Goal: Task Accomplishment & Management: Complete application form

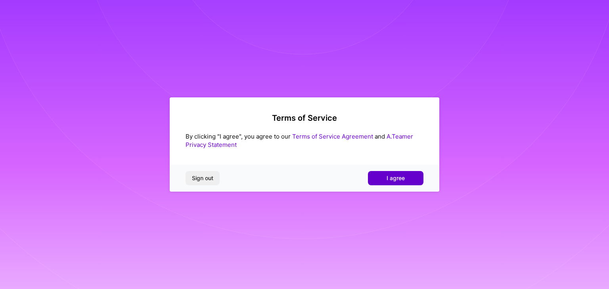
click at [388, 176] on span "I agree" at bounding box center [395, 178] width 18 height 8
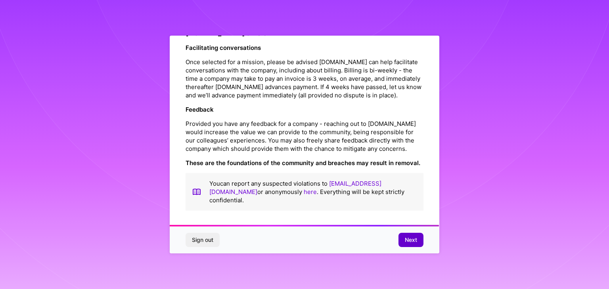
scroll to position [905, 0]
click at [403, 235] on button "Next" at bounding box center [410, 240] width 25 height 14
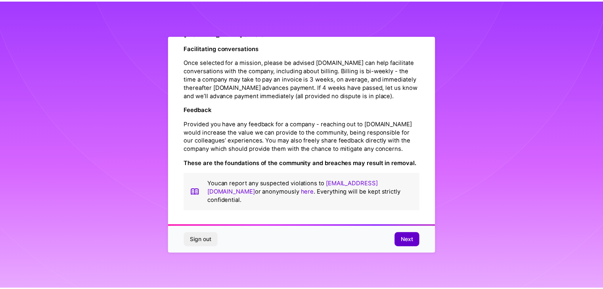
scroll to position [0, 0]
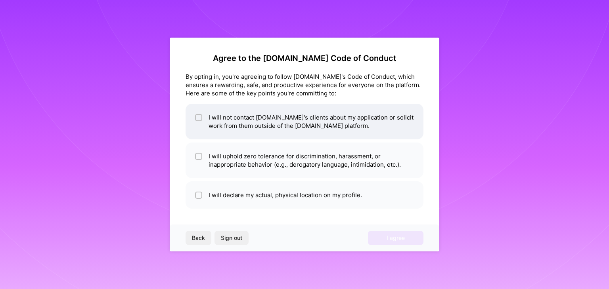
click at [295, 132] on li "I will not contact A.Team's clients about my application or solicit work from t…" at bounding box center [304, 122] width 238 height 36
checkbox input "true"
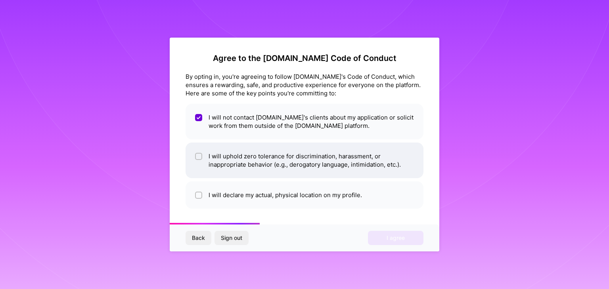
click at [303, 171] on li "I will uphold zero tolerance for discrimination, harassment, or inappropriate b…" at bounding box center [304, 161] width 238 height 36
checkbox input "true"
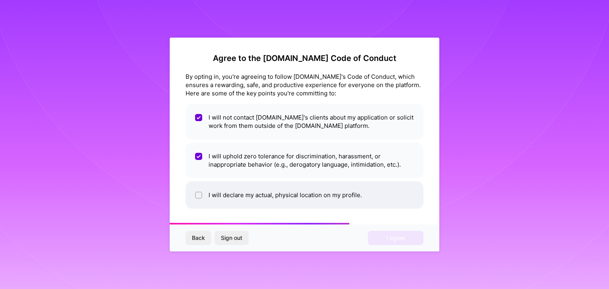
click at [295, 191] on li "I will declare my actual, physical location on my profile." at bounding box center [304, 195] width 238 height 27
checkbox input "true"
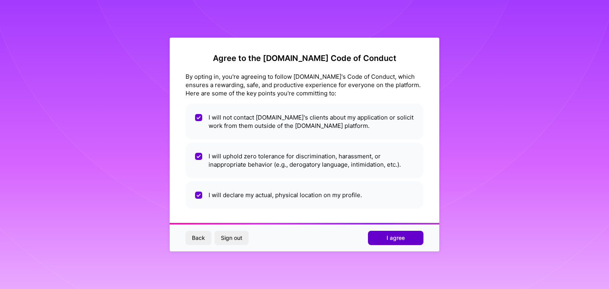
click at [398, 235] on span "I agree" at bounding box center [395, 238] width 18 height 8
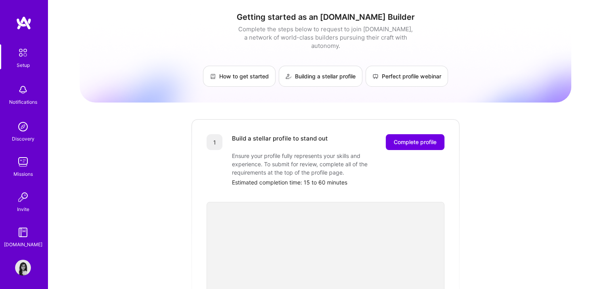
scroll to position [2, 0]
click at [20, 266] on img at bounding box center [23, 266] width 16 height 16
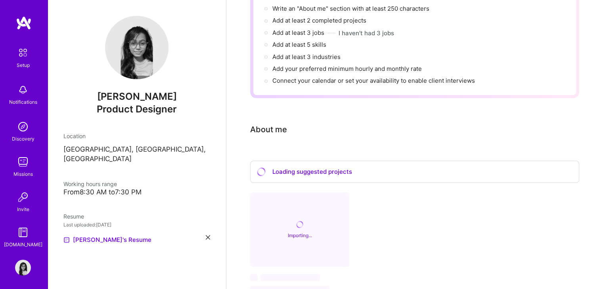
scroll to position [155, 0]
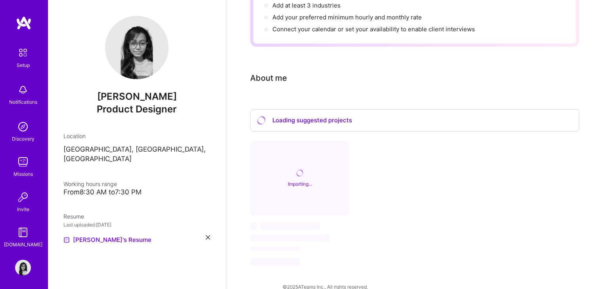
click at [25, 127] on img at bounding box center [23, 127] width 16 height 16
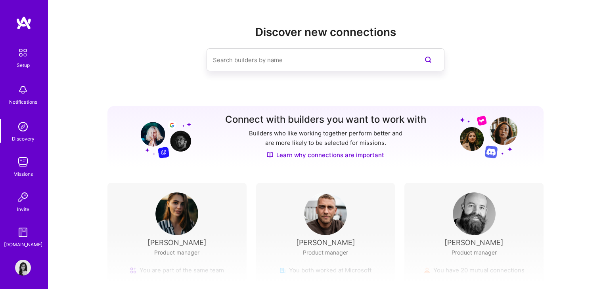
click at [21, 99] on div "Notifications" at bounding box center [23, 102] width 28 height 8
click at [17, 55] on img at bounding box center [23, 52] width 17 height 17
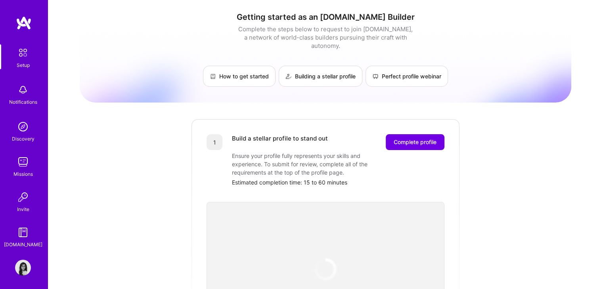
click at [24, 164] on img at bounding box center [23, 162] width 16 height 16
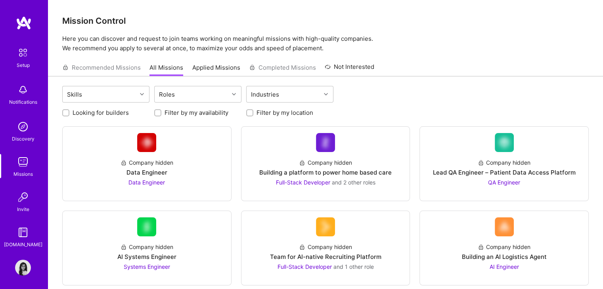
click at [128, 67] on div "Recommended Missions All Missions Applied Missions Completed Missions Not Inter…" at bounding box center [218, 67] width 312 height 17
click at [213, 69] on link "Applied Missions" at bounding box center [216, 69] width 48 height 13
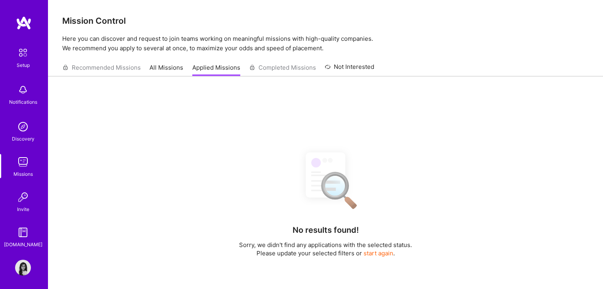
click at [279, 69] on div "Recommended Missions All Missions Applied Missions Completed Missions Not Inter…" at bounding box center [218, 67] width 312 height 17
click at [354, 65] on link "Not Interested" at bounding box center [350, 69] width 50 height 14
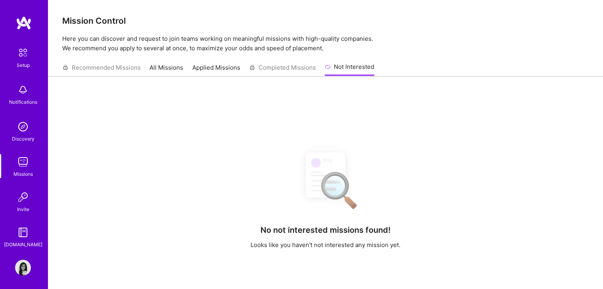
click at [176, 68] on link "All Missions" at bounding box center [166, 69] width 34 height 13
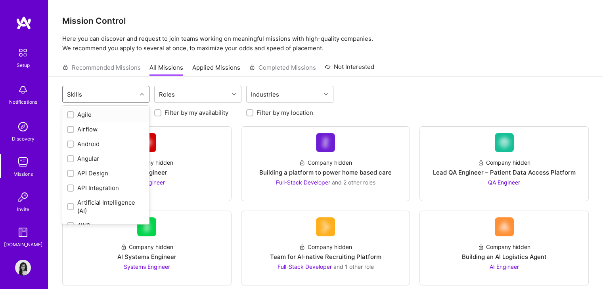
click at [134, 96] on div "Skills" at bounding box center [100, 94] width 74 height 16
click at [74, 200] on div "UX/UI" at bounding box center [106, 201] width 78 height 8
checkbox input "true"
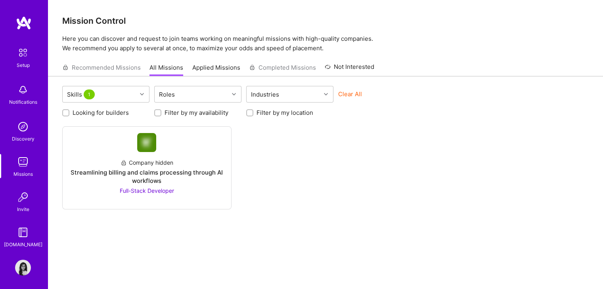
click at [320, 154] on div "Company hidden Streamlining billing and claims processing through AI workflows …" at bounding box center [325, 167] width 526 height 83
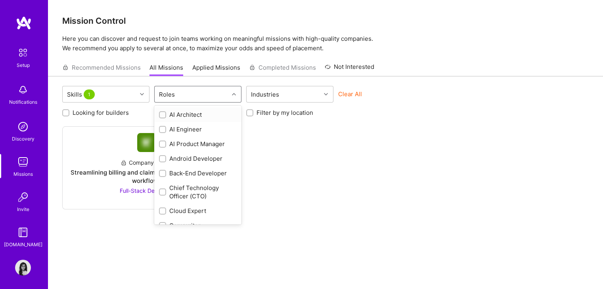
click at [237, 97] on div at bounding box center [235, 94] width 12 height 10
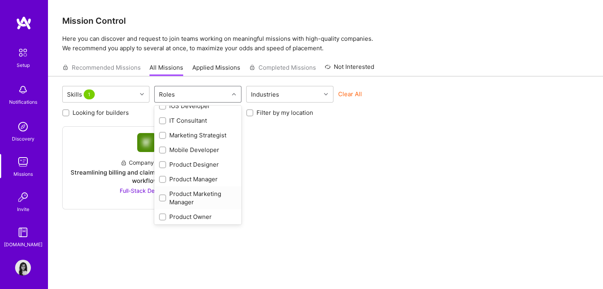
scroll to position [260, 0]
click at [163, 166] on input "checkbox" at bounding box center [164, 166] width 6 height 6
checkbox input "true"
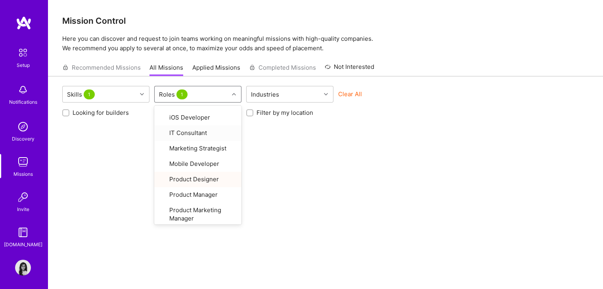
click at [231, 95] on div at bounding box center [235, 94] width 12 height 10
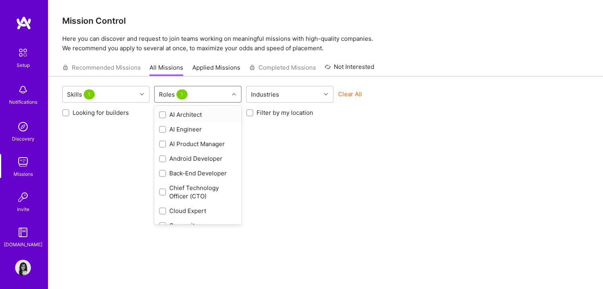
click at [177, 98] on span "1" at bounding box center [181, 95] width 11 height 10
checkbox input "false"
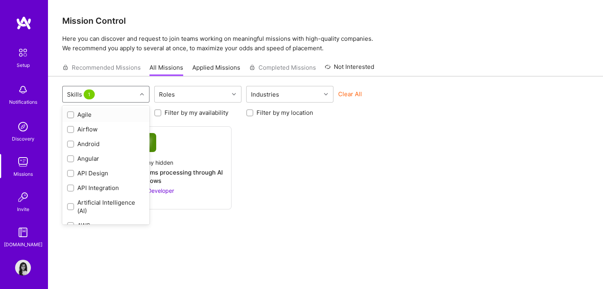
click at [136, 90] on div "Skills 1" at bounding box center [100, 94] width 74 height 16
click at [105, 186] on div "UX Design" at bounding box center [106, 186] width 78 height 8
checkbox input "true"
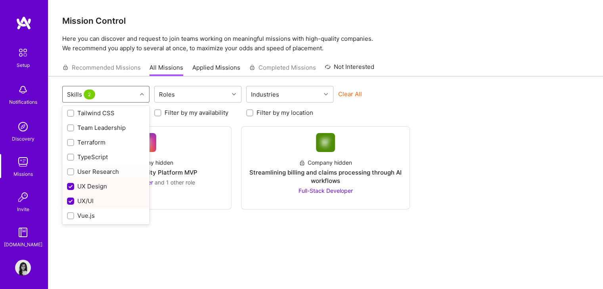
click at [104, 168] on div "User Research" at bounding box center [106, 172] width 78 height 8
checkbox input "true"
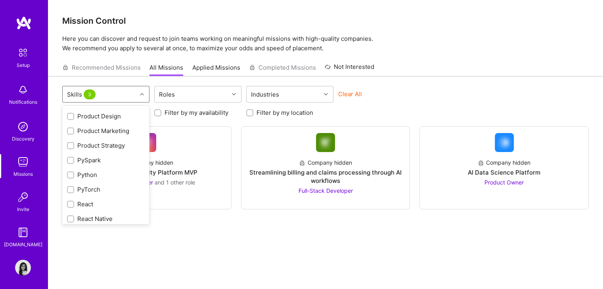
scroll to position [811, 0]
click at [111, 126] on div "Product Design" at bounding box center [105, 118] width 87 height 15
checkbox input "true"
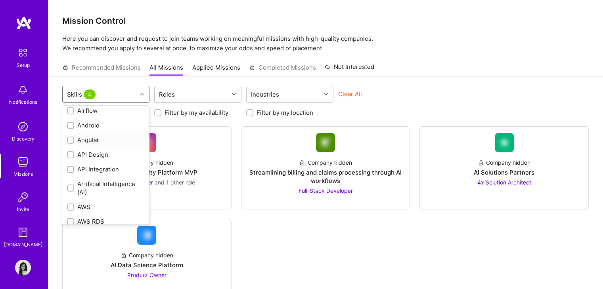
scroll to position [0, 0]
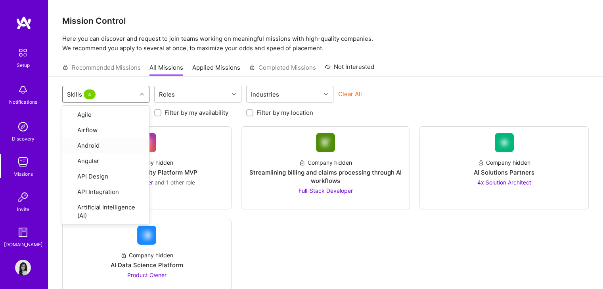
click at [246, 126] on div "option Product Design, selected. option Android focused, 3 of 81. 81 results av…" at bounding box center [325, 194] width 555 height 237
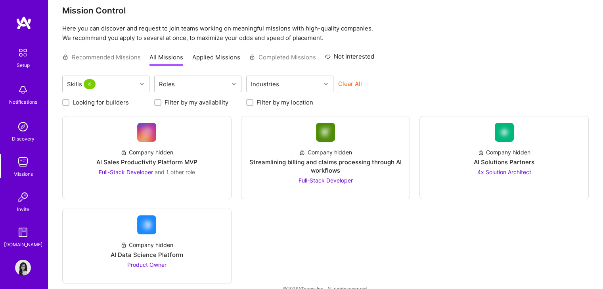
scroll to position [23, 0]
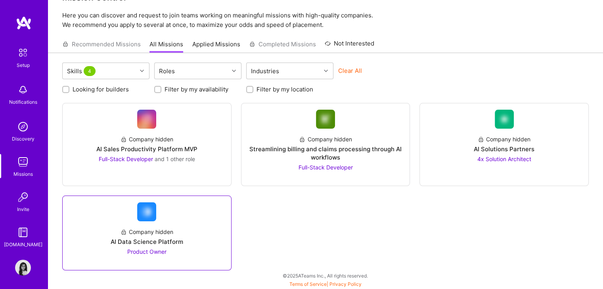
click at [161, 241] on div "AI Data Science Platform" at bounding box center [147, 242] width 73 height 8
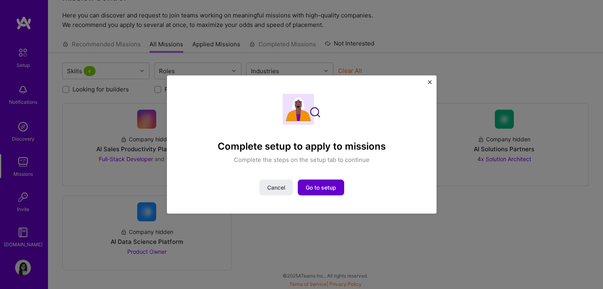
click at [331, 188] on span "Go to setup" at bounding box center [321, 188] width 31 height 8
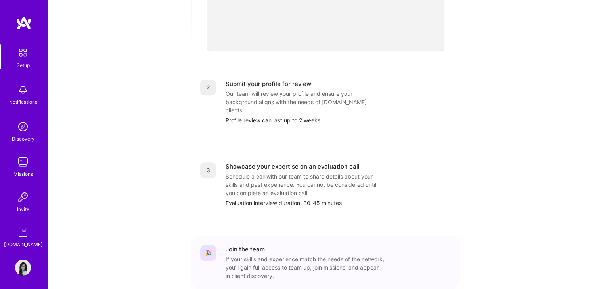
scroll to position [313, 0]
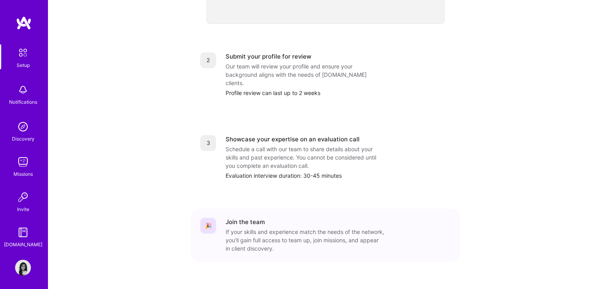
click at [25, 59] on img at bounding box center [23, 52] width 17 height 17
click at [19, 62] on div "Setup" at bounding box center [23, 65] width 13 height 8
click at [19, 92] on img at bounding box center [23, 90] width 16 height 16
click at [19, 61] on div "Setup" at bounding box center [23, 65] width 13 height 8
click at [21, 51] on img at bounding box center [23, 52] width 17 height 17
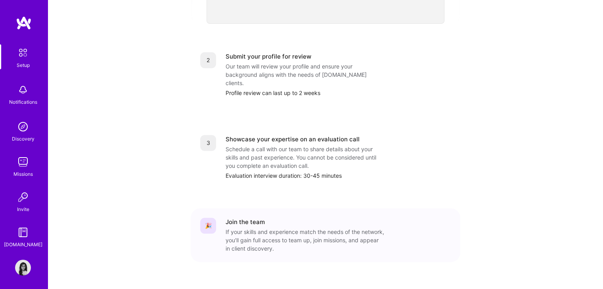
click at [21, 165] on img at bounding box center [23, 162] width 16 height 16
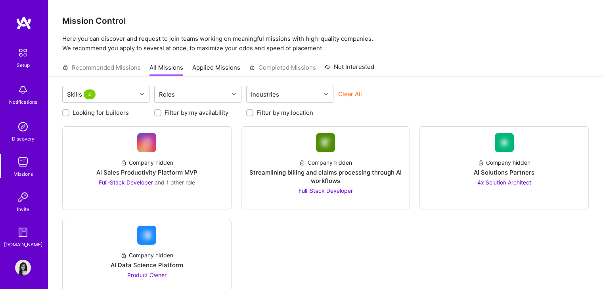
click at [22, 195] on img at bounding box center [23, 197] width 16 height 16
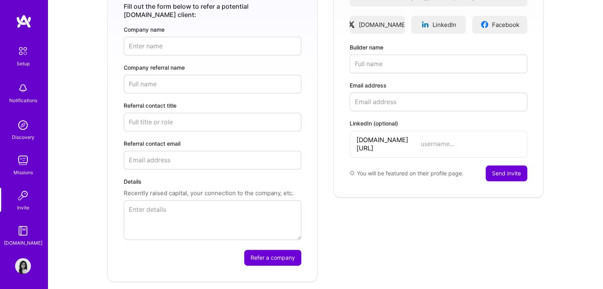
scroll to position [2, 0]
click at [18, 234] on img at bounding box center [23, 230] width 16 height 16
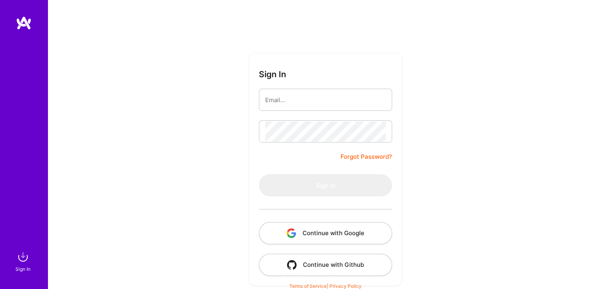
scroll to position [8, 0]
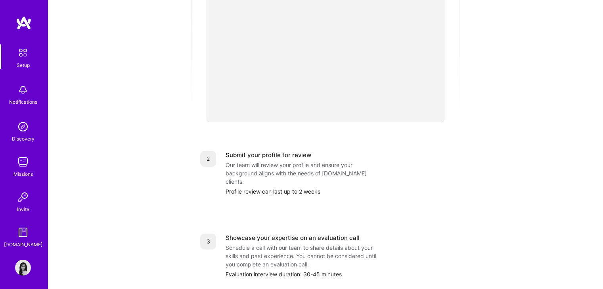
scroll to position [194, 0]
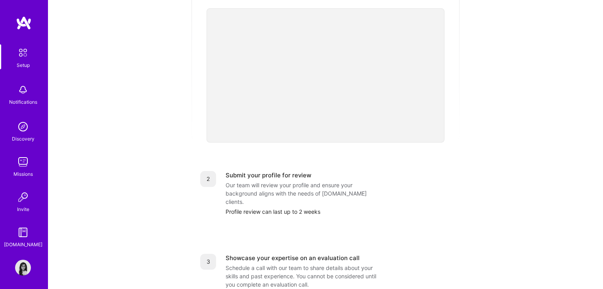
click at [19, 61] on div "Setup" at bounding box center [23, 65] width 13 height 8
click at [20, 49] on img at bounding box center [23, 52] width 17 height 17
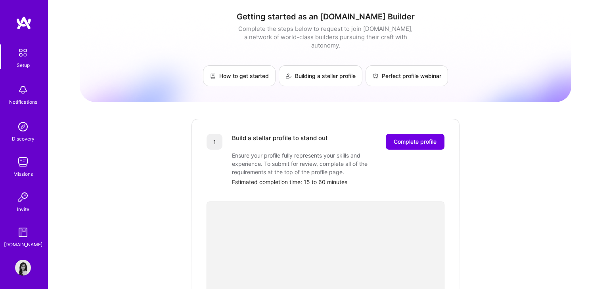
scroll to position [0, 0]
click at [405, 138] on span "Complete profile" at bounding box center [415, 142] width 43 height 8
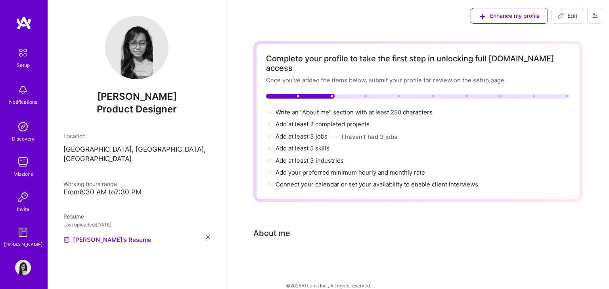
click at [559, 16] on icon at bounding box center [561, 16] width 6 height 6
select select "US"
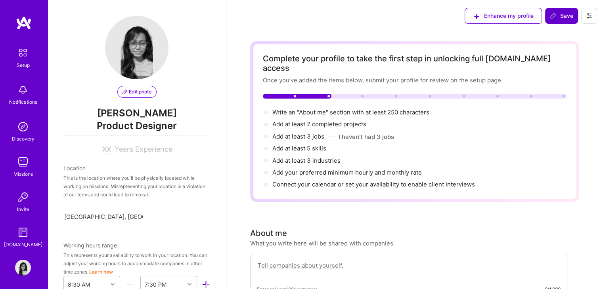
click at [115, 149] on span "Years Experience" at bounding box center [144, 149] width 58 height 8
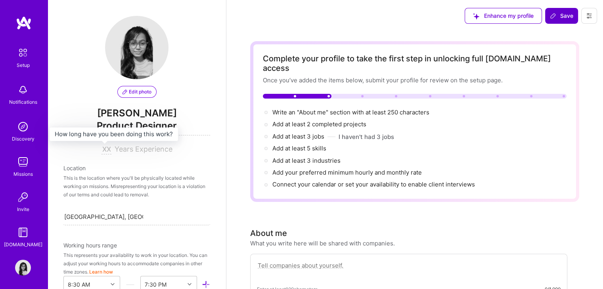
click at [101, 150] on input at bounding box center [106, 150] width 10 height 10
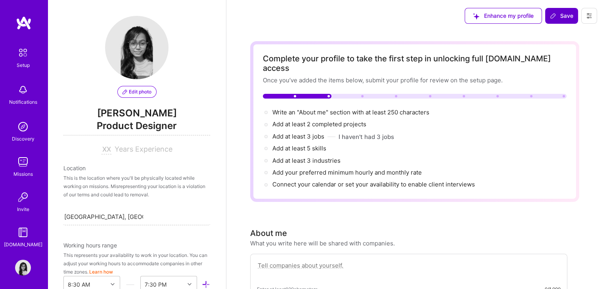
click at [102, 149] on input at bounding box center [106, 150] width 10 height 10
click at [101, 148] on input at bounding box center [106, 150] width 10 height 10
click at [106, 149] on input at bounding box center [106, 150] width 10 height 10
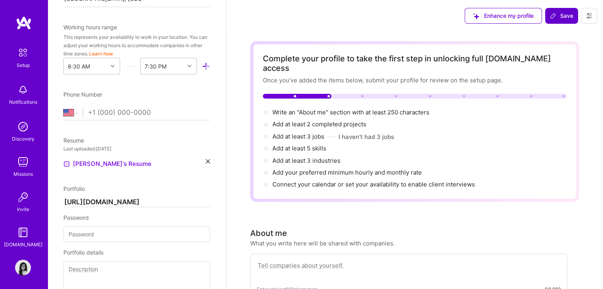
scroll to position [238, 0]
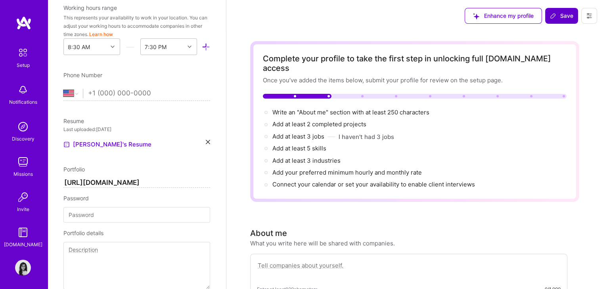
click at [104, 97] on input "tel" at bounding box center [149, 93] width 122 height 23
type input "+8"
select select "CN"
type input "+86 5"
select select "US"
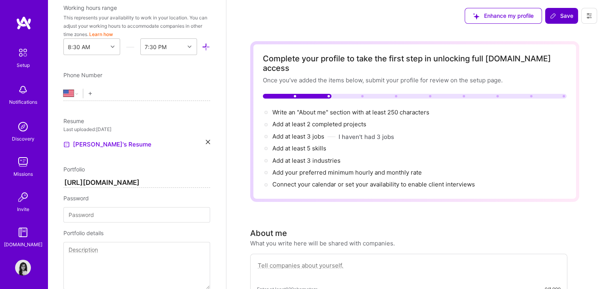
type input "+9"
select select "PK"
type input "+92"
select select "US"
type input "1"
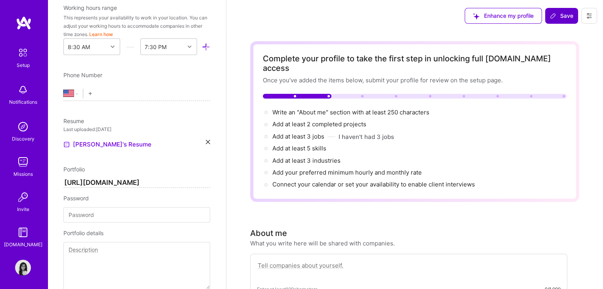
type input "+9"
select select "IN"
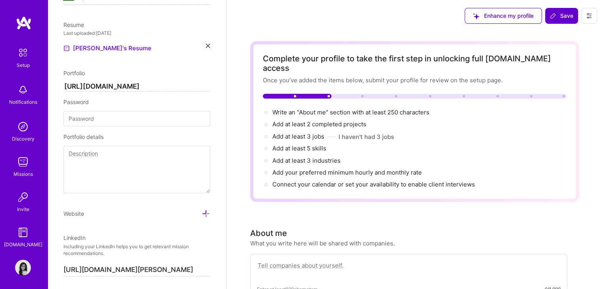
scroll to position [357, 0]
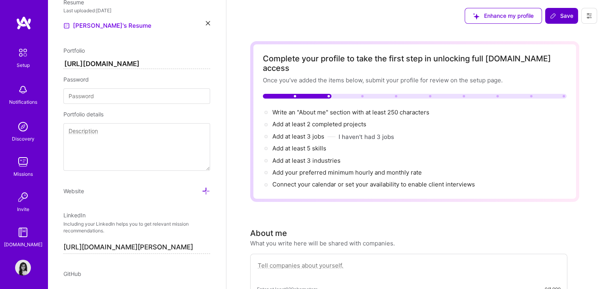
type input "[PHONE_NUMBER]"
click at [113, 97] on input at bounding box center [136, 95] width 147 height 15
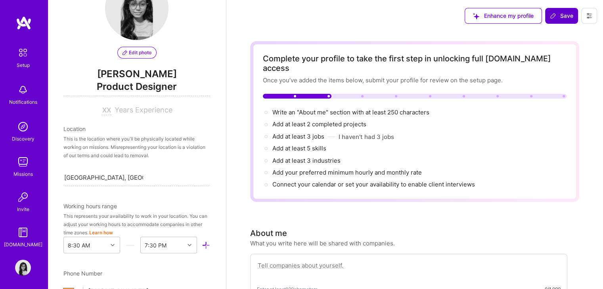
scroll to position [40, 0]
click at [130, 118] on div "Edit photo [PERSON_NAME] Product Designer Years Experience Location This is the…" at bounding box center [137, 144] width 178 height 289
click at [122, 111] on span "Years Experience" at bounding box center [144, 109] width 58 height 8
click at [105, 111] on input at bounding box center [106, 110] width 10 height 10
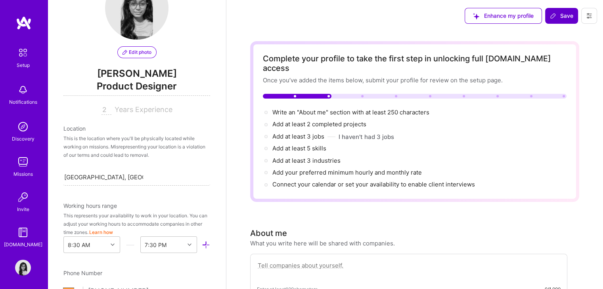
click at [134, 113] on span "Years Experience" at bounding box center [144, 109] width 58 height 8
drag, startPoint x: 101, startPoint y: 111, endPoint x: 90, endPoint y: 107, distance: 12.7
click at [90, 107] on div "2 Years Experience" at bounding box center [136, 110] width 147 height 10
click at [152, 111] on span "Years Experience" at bounding box center [144, 109] width 58 height 8
click at [110, 111] on div "22" at bounding box center [107, 109] width 13 height 8
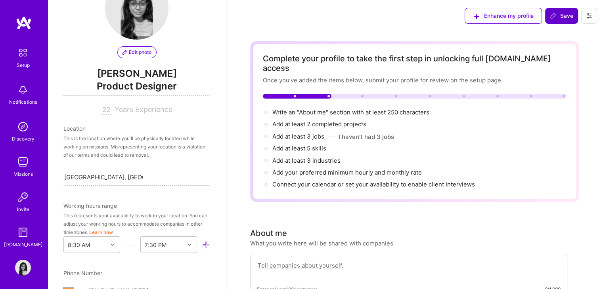
click at [105, 110] on input "22" at bounding box center [106, 110] width 10 height 10
type input "2"
click at [103, 120] on div "Edit photo [PERSON_NAME] Product Designer 2 Years Experience Location This is t…" at bounding box center [137, 144] width 178 height 289
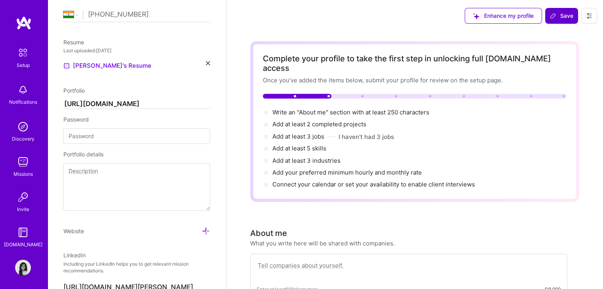
scroll to position [317, 0]
click at [109, 132] on input at bounding box center [136, 135] width 147 height 15
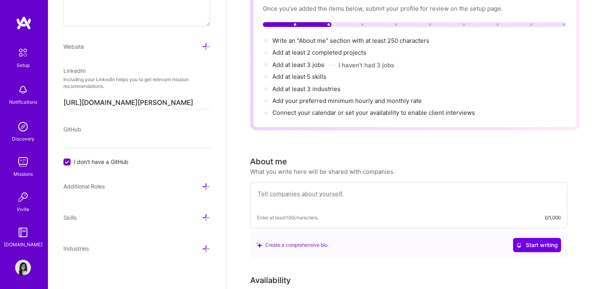
scroll to position [79, 0]
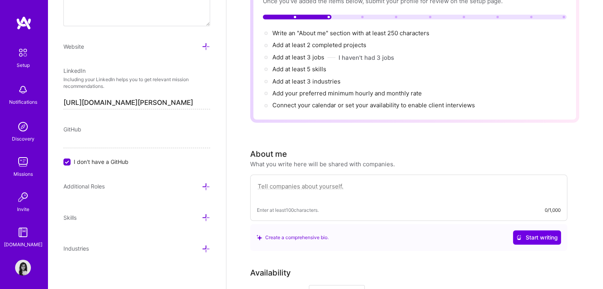
click at [202, 185] on icon at bounding box center [206, 187] width 8 height 8
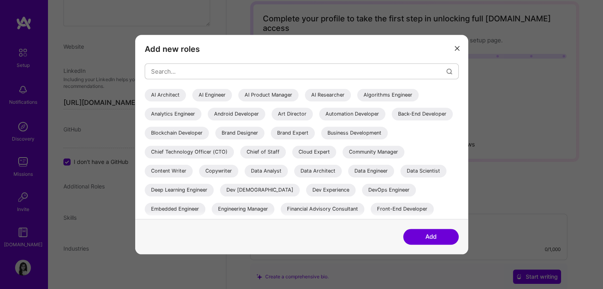
scroll to position [40, 0]
click at [178, 73] on input "modal" at bounding box center [298, 71] width 295 height 20
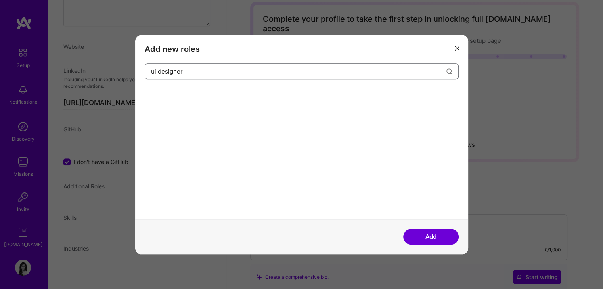
type input "ui designer"
click at [437, 230] on button "Add" at bounding box center [430, 237] width 55 height 16
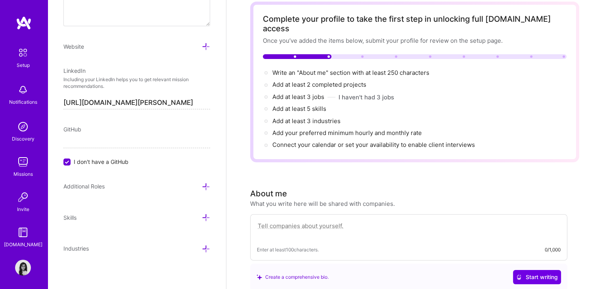
click at [202, 186] on icon at bounding box center [206, 187] width 8 height 8
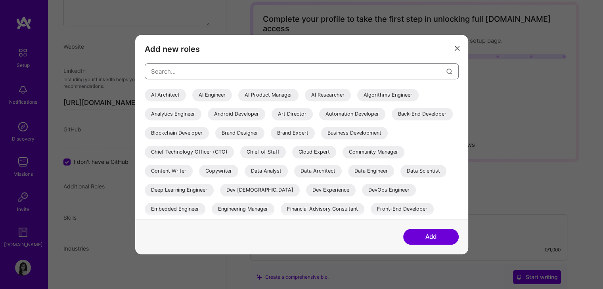
click at [196, 71] on input "modal" at bounding box center [298, 71] width 295 height 20
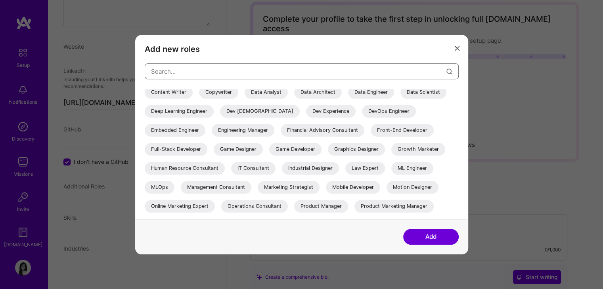
scroll to position [79, 0]
click at [328, 155] on div "Graphics Designer" at bounding box center [356, 149] width 57 height 13
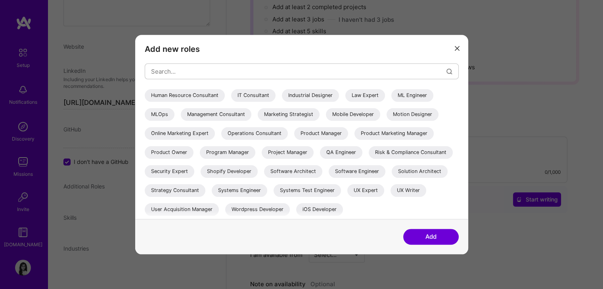
scroll to position [119, 0]
click at [373, 192] on div "UX Expert" at bounding box center [365, 190] width 37 height 13
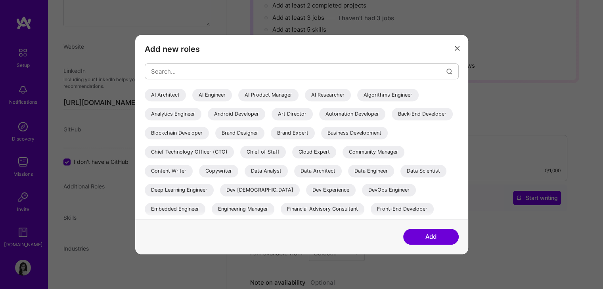
scroll to position [0, 0]
click at [436, 237] on button "Add" at bounding box center [430, 237] width 55 height 16
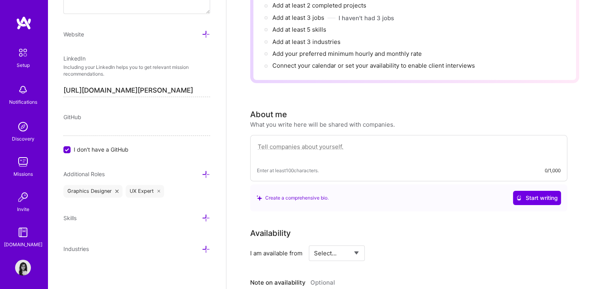
scroll to position [514, 0]
click at [202, 214] on icon at bounding box center [206, 218] width 8 height 8
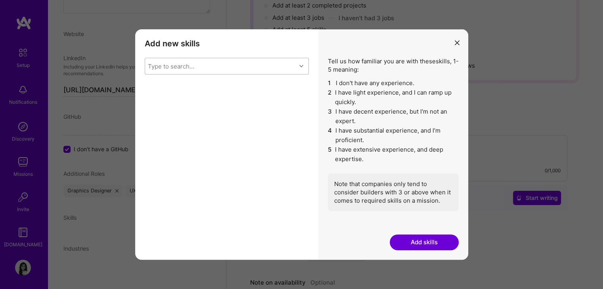
click at [186, 65] on div "Type to search..." at bounding box center [171, 66] width 46 height 8
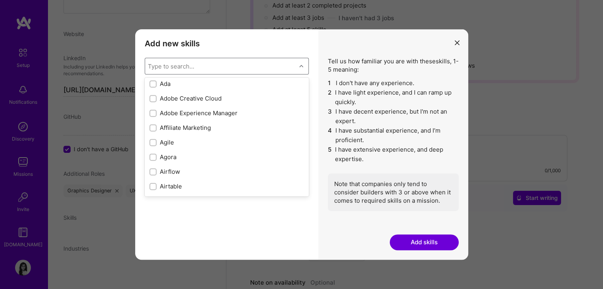
scroll to position [238, 0]
click at [153, 98] on input "modal" at bounding box center [154, 99] width 6 height 6
checkbox input "true"
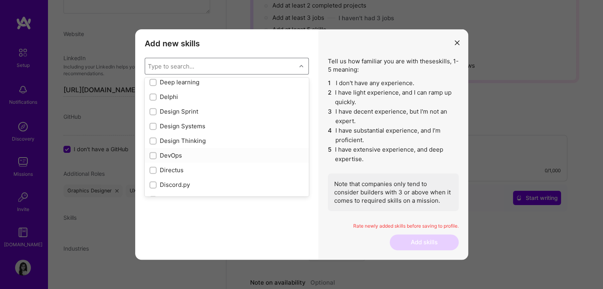
scroll to position [1427, 0]
click at [152, 121] on div "Design Systems" at bounding box center [227, 126] width 164 height 15
checkbox input "true"
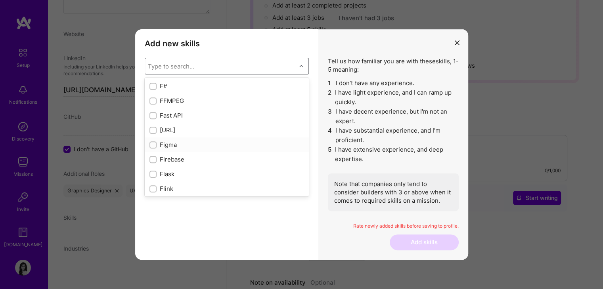
click at [151, 143] on input "modal" at bounding box center [154, 146] width 6 height 6
checkbox input "true"
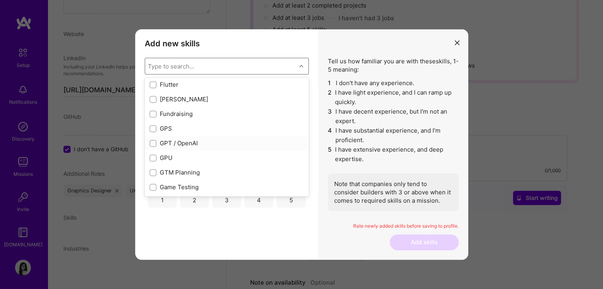
click at [153, 140] on div "modal" at bounding box center [152, 143] width 7 height 7
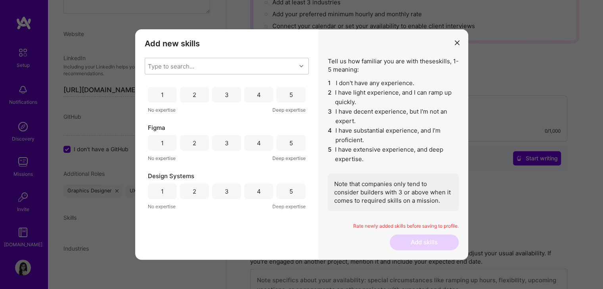
scroll to position [0, 0]
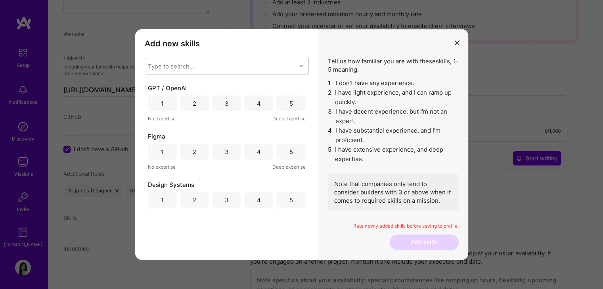
click at [195, 65] on div "Type to search..." at bounding box center [220, 66] width 151 height 16
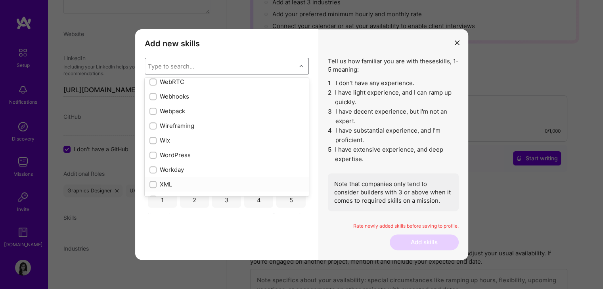
scroll to position [5269, 0]
click at [153, 141] on input "modal" at bounding box center [154, 142] width 6 height 6
checkbox input "true"
click at [153, 128] on input "modal" at bounding box center [154, 127] width 6 height 6
checkbox input "true"
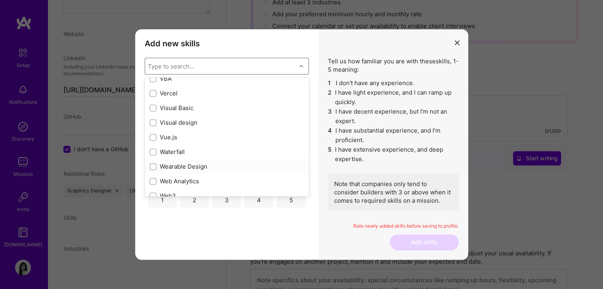
scroll to position [5111, 0]
click at [153, 124] on input "modal" at bounding box center [154, 124] width 6 height 6
checkbox input "true"
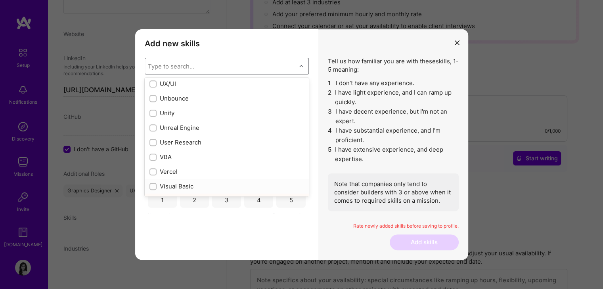
scroll to position [5031, 0]
click at [153, 143] on input "modal" at bounding box center [154, 145] width 6 height 6
checkbox input "true"
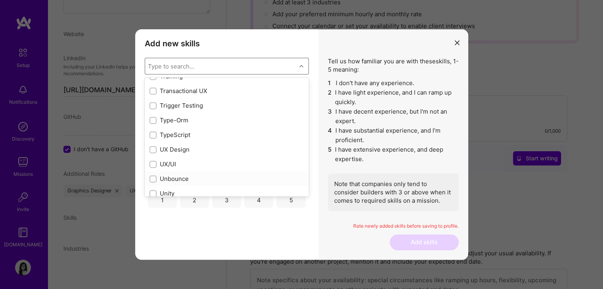
scroll to position [4952, 0]
click at [152, 163] on input "modal" at bounding box center [154, 166] width 6 height 6
checkbox input "true"
click at [153, 149] on input "modal" at bounding box center [154, 151] width 6 height 6
checkbox input "true"
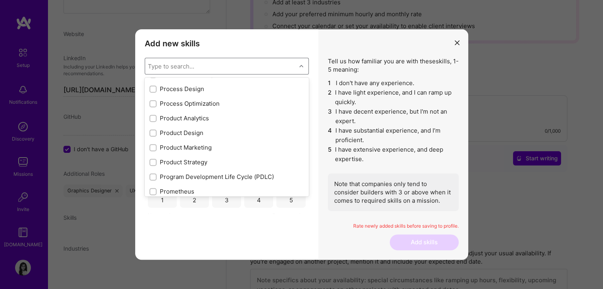
scroll to position [3605, 0]
click at [151, 134] on input "modal" at bounding box center [154, 135] width 6 height 6
checkbox input "true"
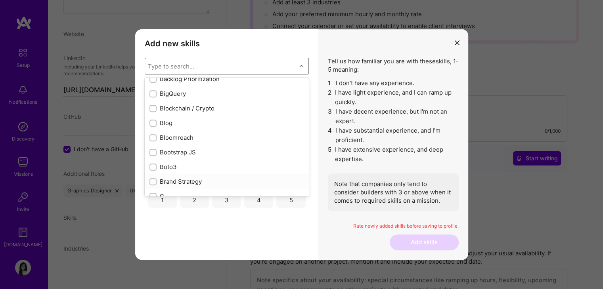
scroll to position [711, 0]
click at [155, 181] on input "modal" at bounding box center [154, 183] width 6 height 6
checkbox input "true"
click at [154, 121] on input "modal" at bounding box center [154, 124] width 6 height 6
click at [150, 120] on input "modal" at bounding box center [153, 123] width 7 height 7
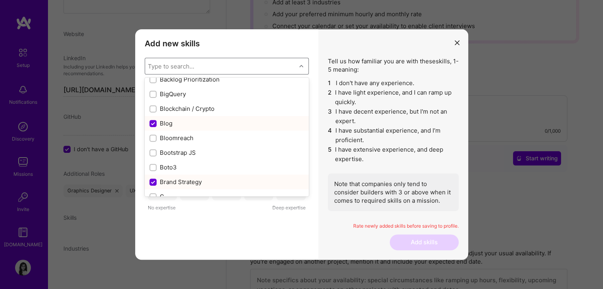
checkbox input "false"
click at [153, 180] on input "modal" at bounding box center [153, 182] width 7 height 7
checkbox input "false"
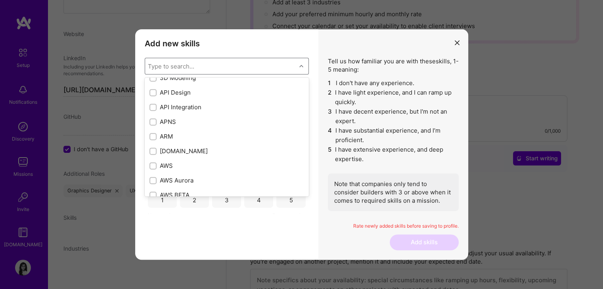
scroll to position [0, 0]
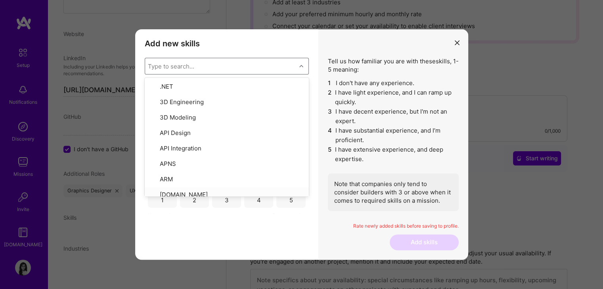
click at [302, 214] on div "Add new skills Tell us how familiar you are with given skills, using between 1 …" at bounding box center [226, 144] width 183 height 231
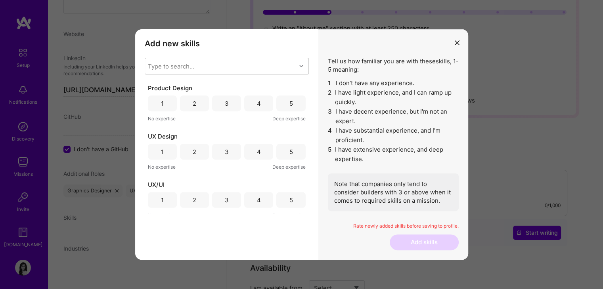
scroll to position [79, 0]
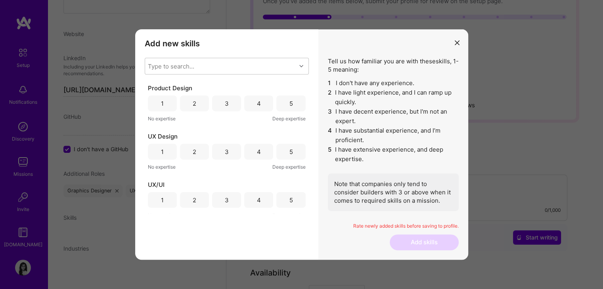
click at [260, 109] on div "4" at bounding box center [258, 104] width 29 height 16
click at [261, 151] on div "4" at bounding box center [258, 152] width 29 height 16
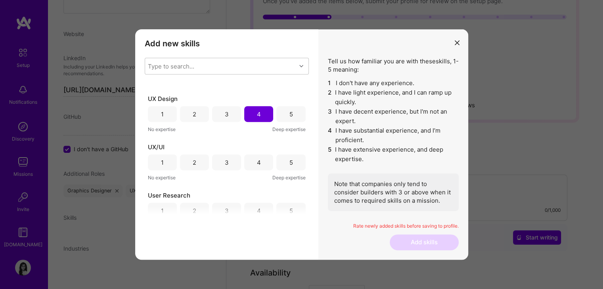
scroll to position [40, 0]
click at [267, 162] on div "4" at bounding box center [258, 161] width 29 height 16
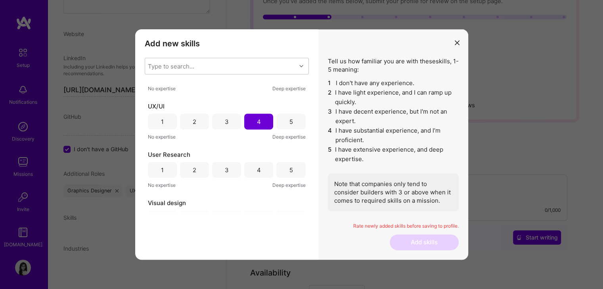
scroll to position [79, 0]
click at [257, 163] on div "4" at bounding box center [258, 169] width 29 height 16
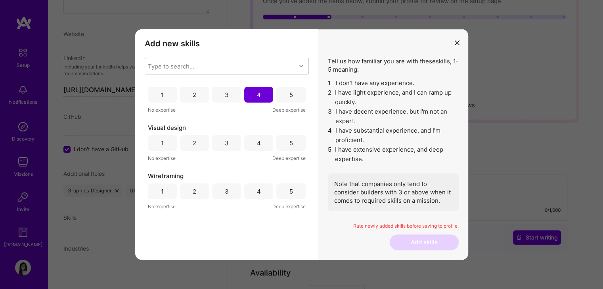
scroll to position [159, 0]
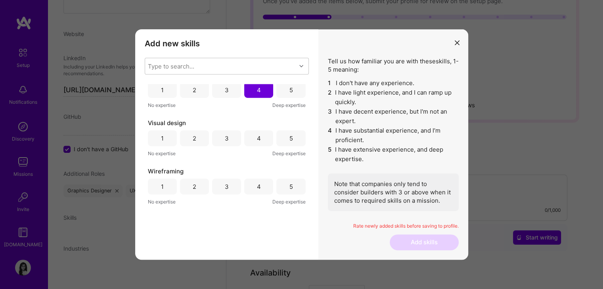
click at [261, 140] on div "4" at bounding box center [258, 138] width 29 height 16
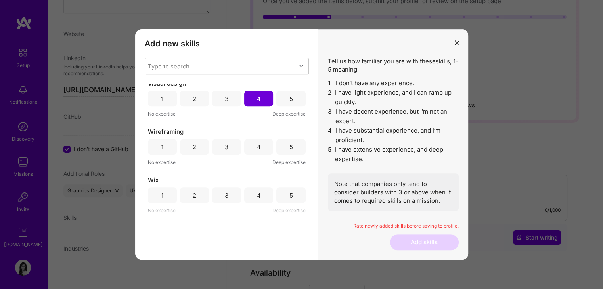
click at [281, 149] on div "5" at bounding box center [290, 147] width 29 height 16
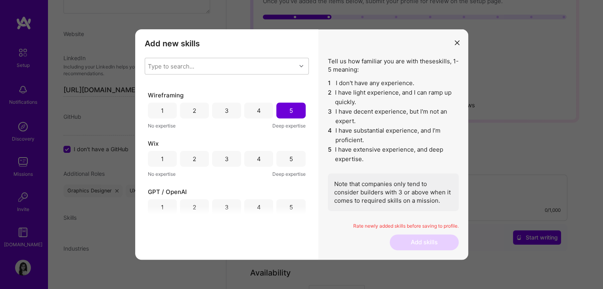
scroll to position [238, 0]
click at [217, 154] on div "3" at bounding box center [226, 156] width 29 height 16
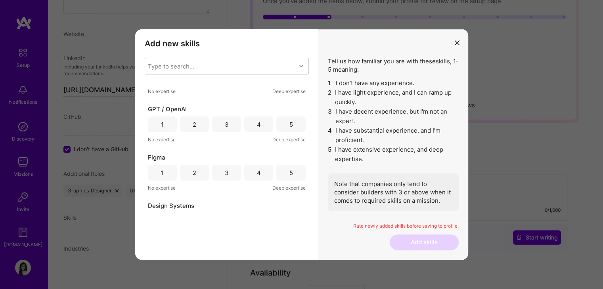
scroll to position [357, 0]
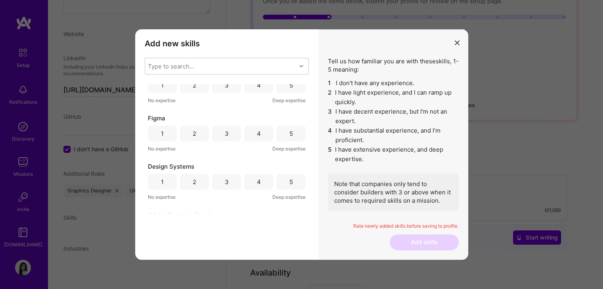
click at [281, 138] on div "5" at bounding box center [290, 134] width 29 height 16
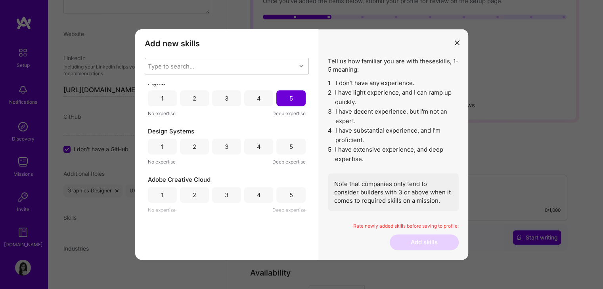
scroll to position [392, 0]
click at [267, 150] on div "4" at bounding box center [258, 147] width 29 height 16
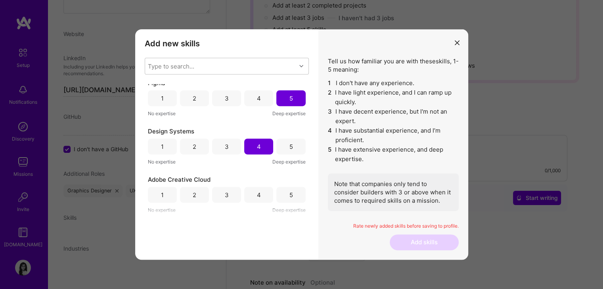
scroll to position [159, 0]
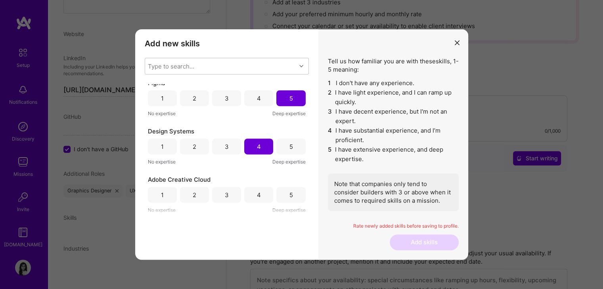
click at [235, 191] on div "3" at bounding box center [226, 195] width 29 height 16
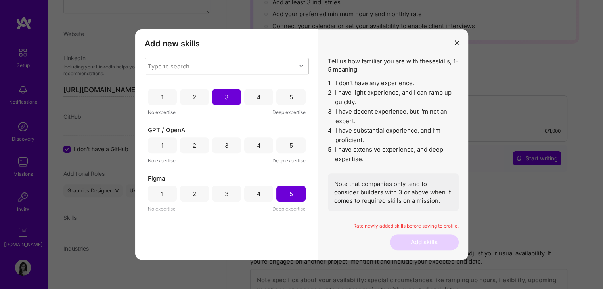
scroll to position [273, 0]
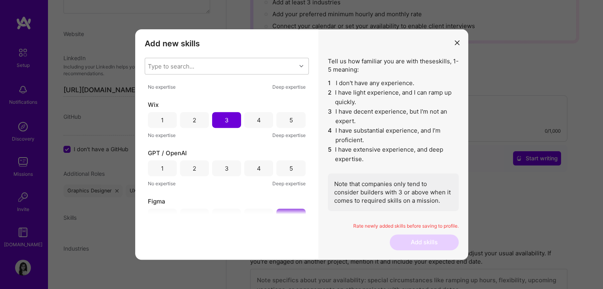
click at [264, 165] on div "4" at bounding box center [258, 169] width 29 height 16
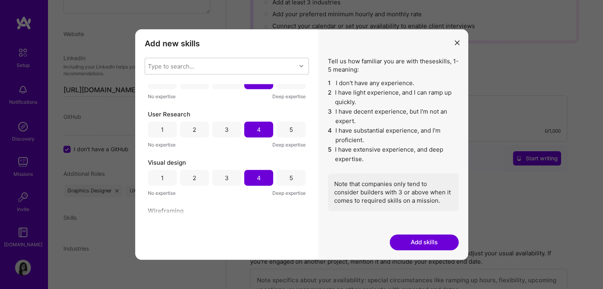
scroll to position [159, 0]
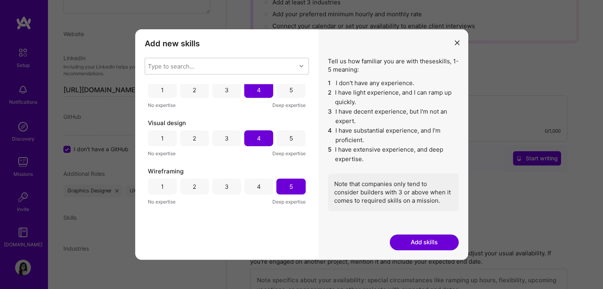
click at [295, 145] on div "5" at bounding box center [290, 138] width 29 height 16
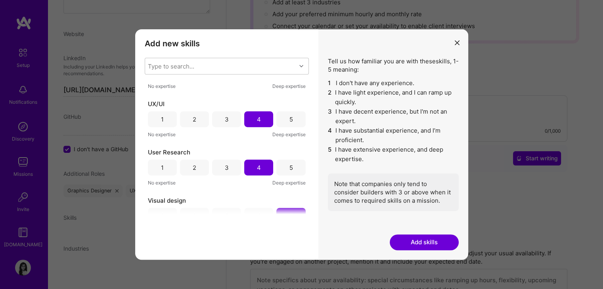
scroll to position [79, 0]
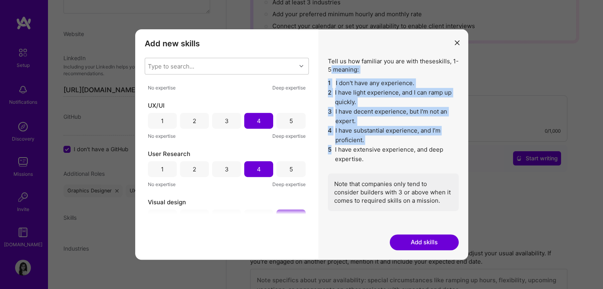
drag, startPoint x: 365, startPoint y: 159, endPoint x: 346, endPoint y: 82, distance: 79.7
click at [337, 66] on div "Tell us how familiar you are with these skills , 1-5 meaning: 1 I don't have an…" at bounding box center [393, 134] width 131 height 154
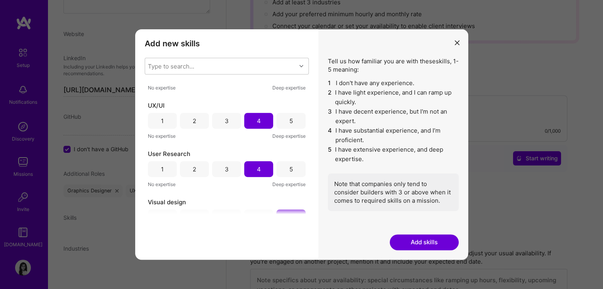
click at [330, 65] on div "Tell us how familiar you are with these skills , 1-5 meaning: 1 I don't have an…" at bounding box center [393, 134] width 131 height 154
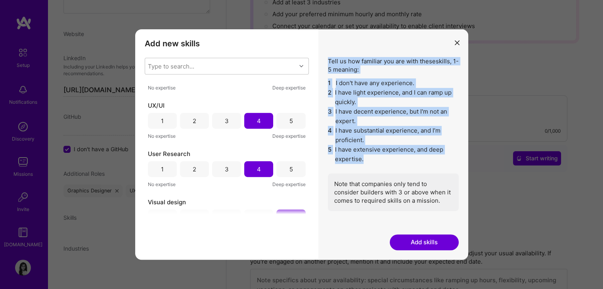
drag, startPoint x: 328, startPoint y: 57, endPoint x: 362, endPoint y: 162, distance: 109.7
click at [362, 162] on div "Tell us how familiar you are with these skills , 1-5 meaning: 1 I don't have an…" at bounding box center [393, 134] width 131 height 154
copy div "Tell us how familiar you are with these skills , 1-5 meaning: 1 I don't have an…"
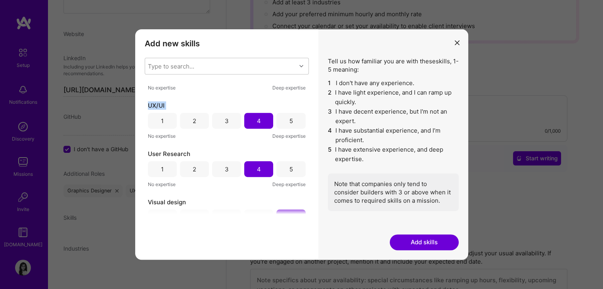
drag, startPoint x: 145, startPoint y: 100, endPoint x: 156, endPoint y: 113, distance: 16.0
click at [156, 113] on div "Product Design 1 2 3 4 5 No expertise Deep expertise UX Design 1 2 3 4 5 No exp…" at bounding box center [227, 149] width 164 height 130
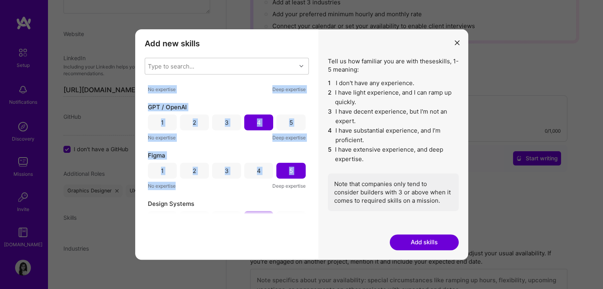
scroll to position [392, 0]
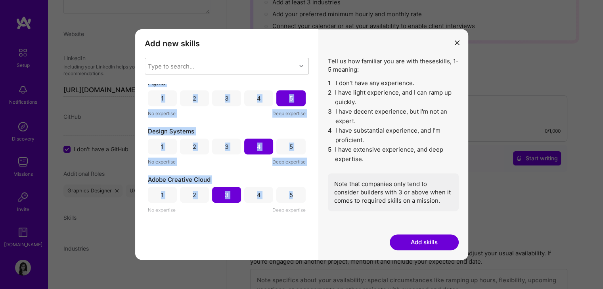
drag, startPoint x: 142, startPoint y: 81, endPoint x: 291, endPoint y: 202, distance: 191.0
click at [291, 201] on div "Add new skills Tell us how familiar you are with given skills, using between 1 …" at bounding box center [226, 144] width 183 height 231
copy div "Product Design 1 2 3 4 5 No expertise Deep expertise UX Design 1 2 3 4 5 No exp…"
click at [239, 127] on div "Design Systems" at bounding box center [227, 131] width 158 height 8
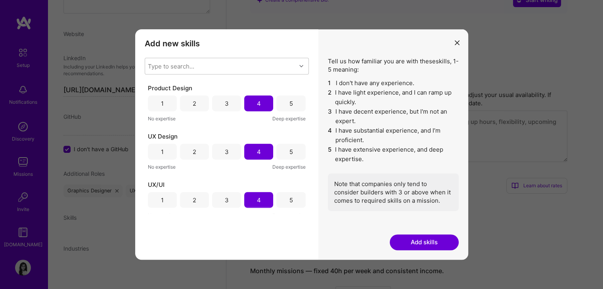
scroll to position [0, 0]
click at [235, 103] on div "3" at bounding box center [226, 104] width 29 height 16
click at [292, 202] on div "5" at bounding box center [290, 200] width 29 height 16
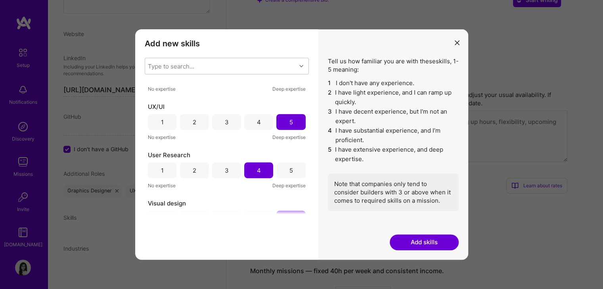
scroll to position [79, 0]
click at [230, 171] on div "3" at bounding box center [226, 169] width 29 height 16
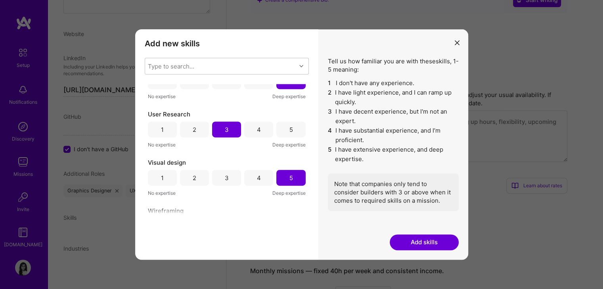
click at [264, 181] on div "4" at bounding box center [258, 178] width 29 height 16
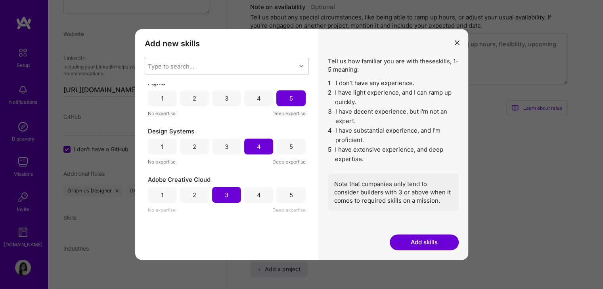
scroll to position [396, 0]
click at [419, 243] on button "Add skills" at bounding box center [424, 243] width 69 height 16
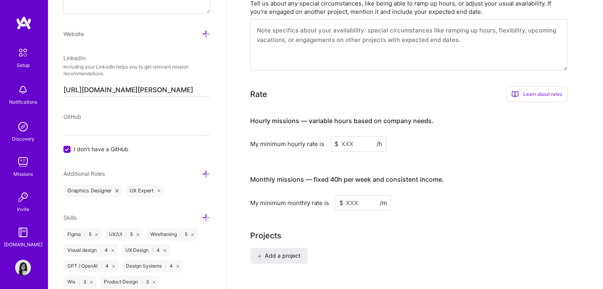
click at [354, 136] on input at bounding box center [358, 143] width 55 height 15
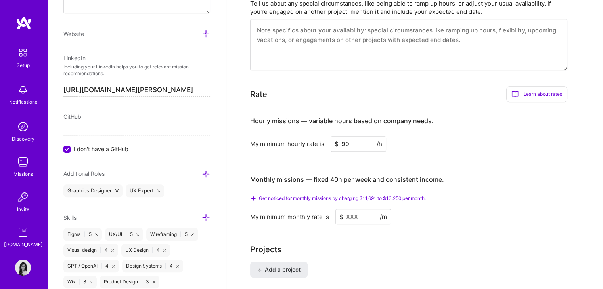
type input "90"
click at [360, 209] on input at bounding box center [362, 216] width 55 height 15
type input "1"
click at [522, 86] on div "Learn about rates" at bounding box center [536, 94] width 61 height 16
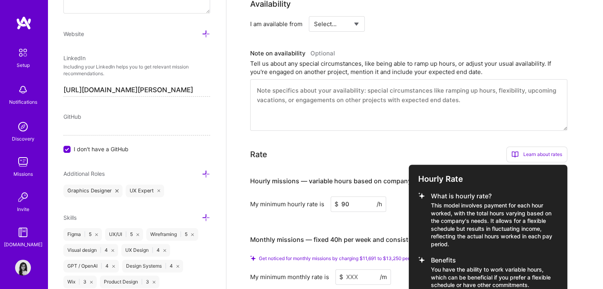
scroll to position [332, 0]
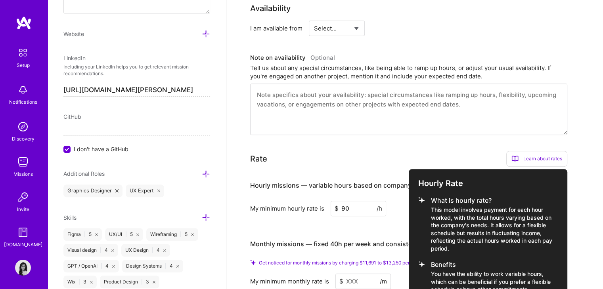
click at [364, 139] on div at bounding box center [301, 144] width 603 height 289
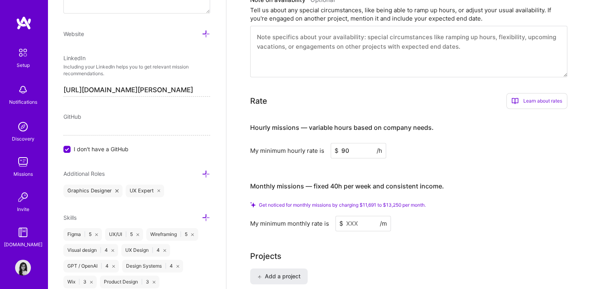
scroll to position [411, 0]
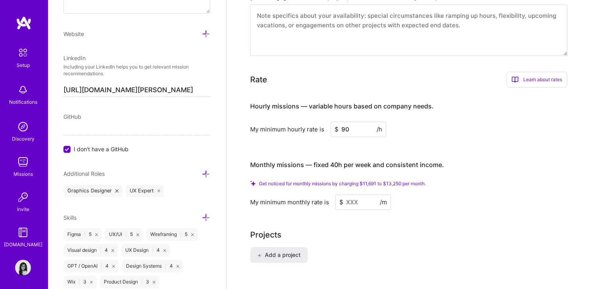
click at [345, 122] on input "90" at bounding box center [358, 129] width 55 height 15
type input "60"
drag, startPoint x: 360, startPoint y: 191, endPoint x: 344, endPoint y: 190, distance: 16.3
click at [340, 195] on div "$ /m" at bounding box center [362, 202] width 55 height 15
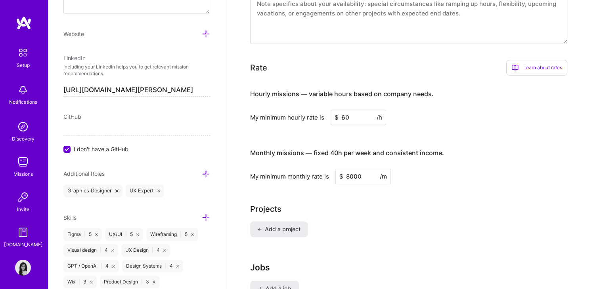
type input "8000"
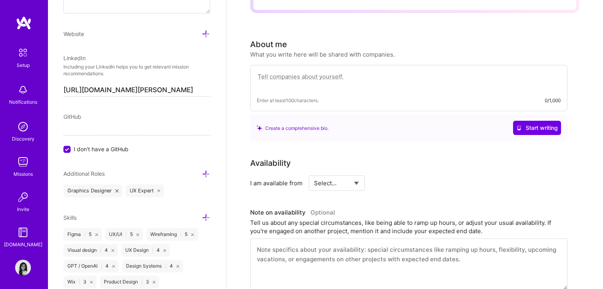
scroll to position [160, 0]
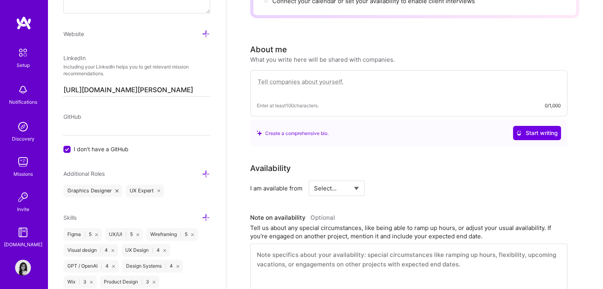
click at [358, 178] on select "Select... Right Now Future Date Not Available" at bounding box center [337, 188] width 46 height 20
select select "Right Now"
click at [314, 178] on select "Select... Right Now Future Date Not Available" at bounding box center [337, 188] width 46 height 20
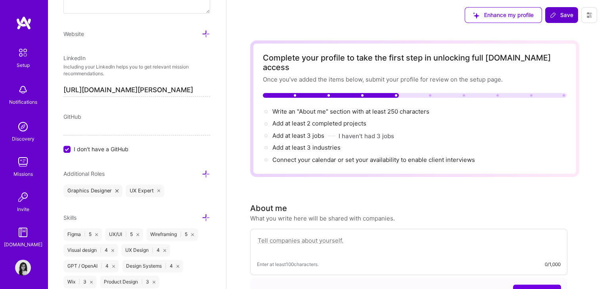
scroll to position [0, 0]
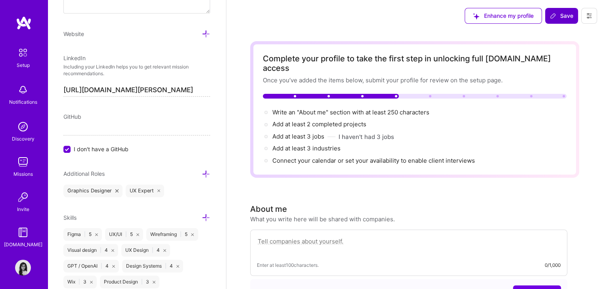
click at [555, 18] on icon at bounding box center [553, 16] width 6 height 6
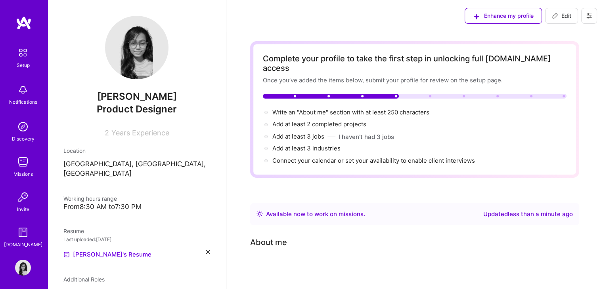
click at [560, 20] on button "Edit" at bounding box center [561, 16] width 33 height 16
select select "US"
select select "Right Now"
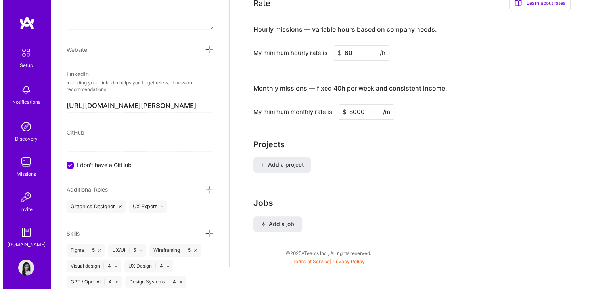
scroll to position [477, 0]
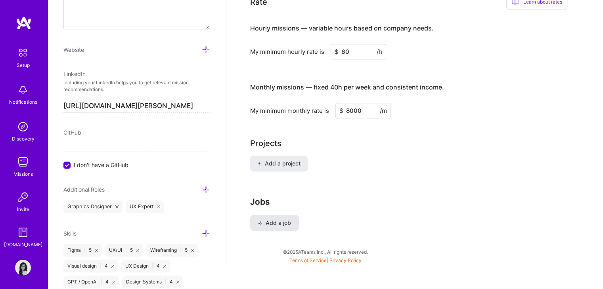
click at [284, 219] on span "Add a job" at bounding box center [274, 223] width 33 height 8
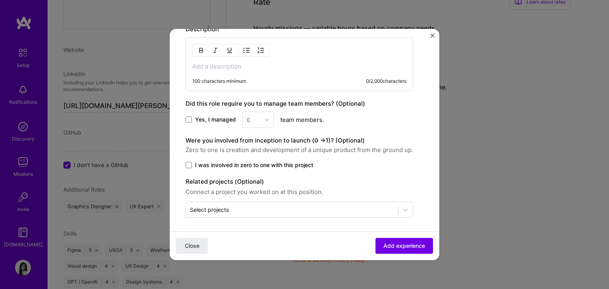
scroll to position [305, 0]
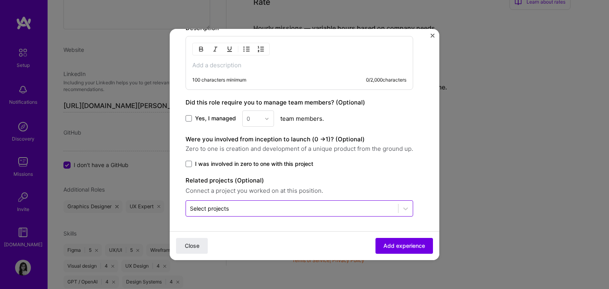
click at [249, 210] on input "text" at bounding box center [292, 209] width 204 height 8
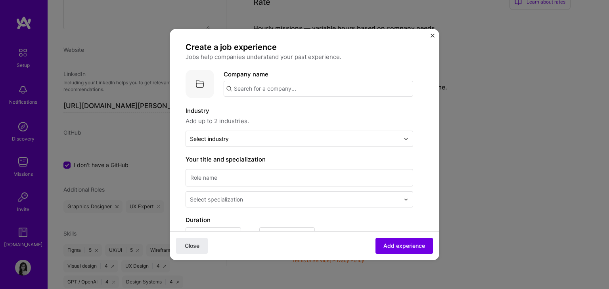
scroll to position [0, 0]
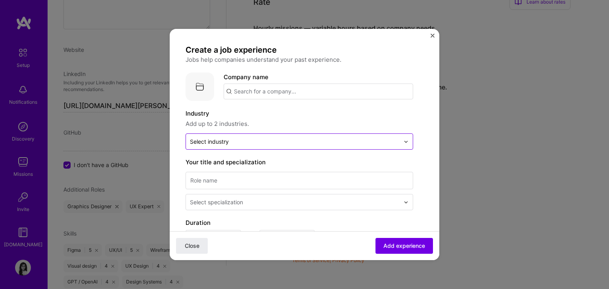
click at [277, 143] on input "text" at bounding box center [295, 142] width 210 height 8
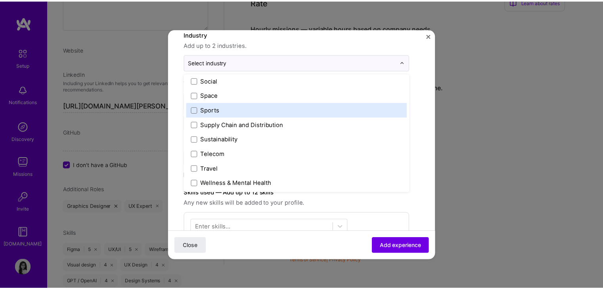
scroll to position [1646, 0]
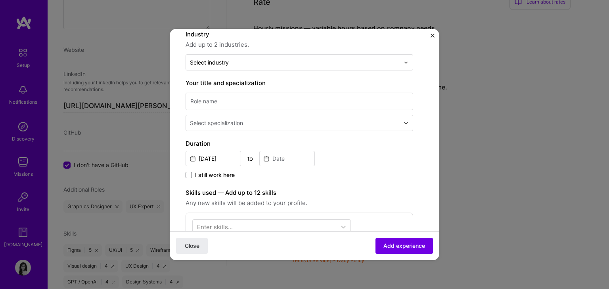
click at [419, 48] on form "Create a job experience Jobs help companies understand your past experience. Co…" at bounding box center [305, 227] width 270 height 522
click at [432, 36] on img "Close" at bounding box center [432, 36] width 4 height 4
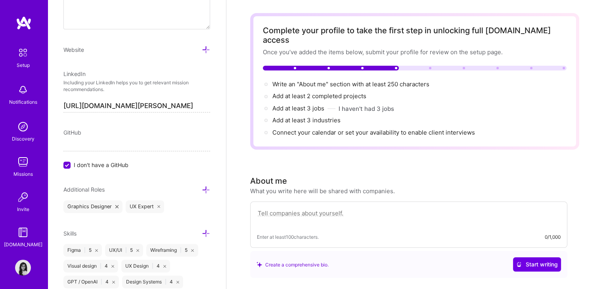
scroll to position [0, 0]
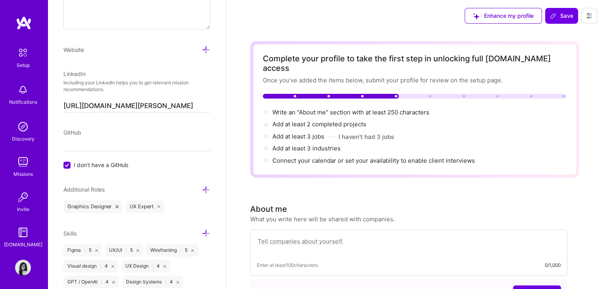
click at [556, 19] on icon at bounding box center [553, 16] width 6 height 6
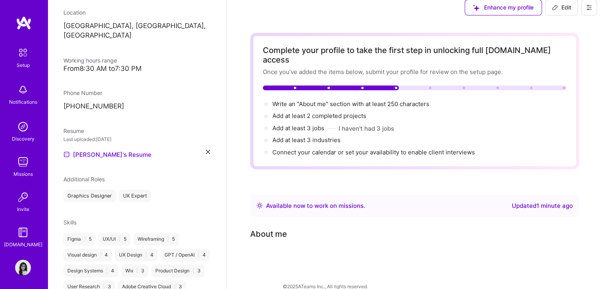
scroll to position [181, 0]
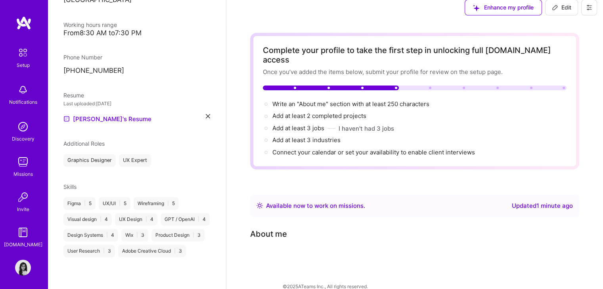
drag, startPoint x: 572, startPoint y: 11, endPoint x: 480, endPoint y: 67, distance: 107.5
click at [572, 11] on button "Edit" at bounding box center [561, 8] width 33 height 16
select select "Right Now"
select select "IN"
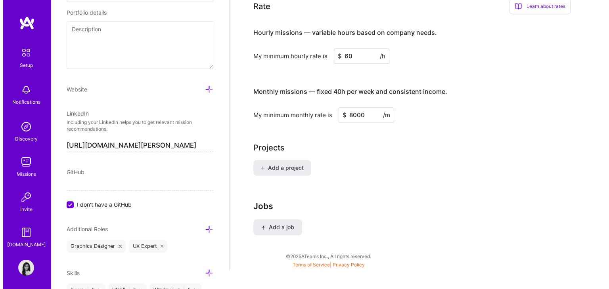
scroll to position [477, 0]
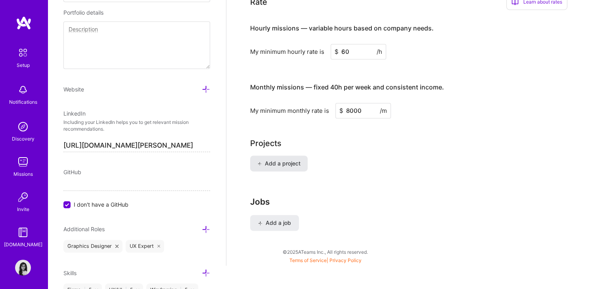
click at [296, 160] on span "Add a project" at bounding box center [278, 164] width 43 height 8
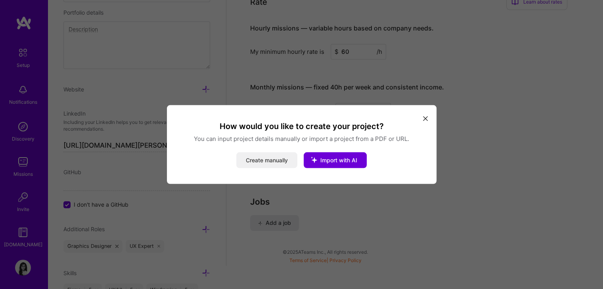
click at [287, 163] on button "Create manually" at bounding box center [266, 161] width 61 height 16
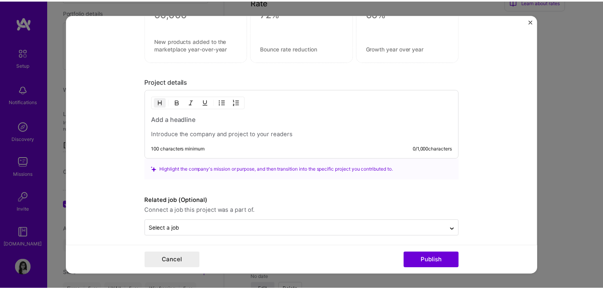
scroll to position [569, 0]
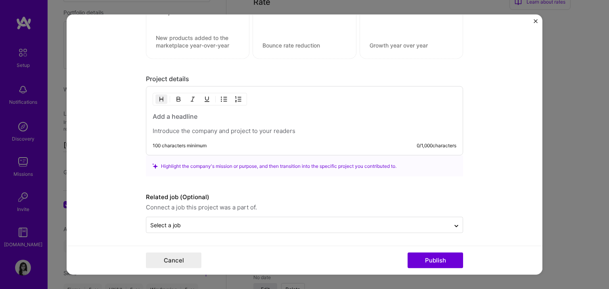
click at [536, 23] on img "Close" at bounding box center [536, 21] width 4 height 4
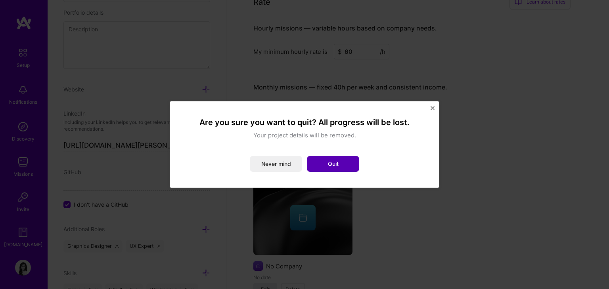
click at [327, 160] on button "Quit" at bounding box center [333, 164] width 52 height 16
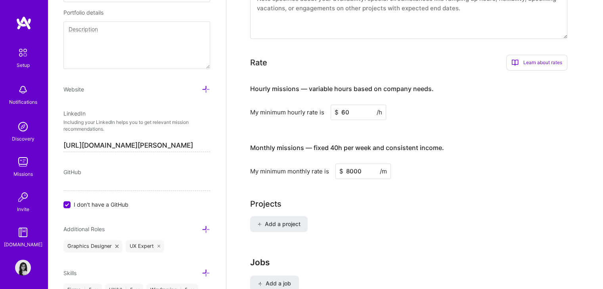
scroll to position [436, 0]
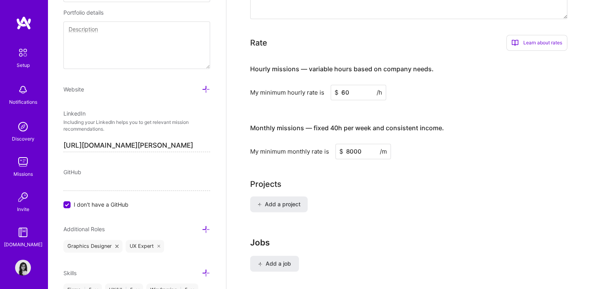
click at [345, 85] on input "60" at bounding box center [358, 92] width 55 height 15
click at [433, 116] on div "Monthly missions — fixed 40h per week and consistent income." at bounding box center [347, 128] width 194 height 25
drag, startPoint x: 349, startPoint y: 81, endPoint x: 337, endPoint y: 79, distance: 12.1
click at [337, 85] on div "$ 60 /h" at bounding box center [358, 92] width 55 height 15
type input "75"
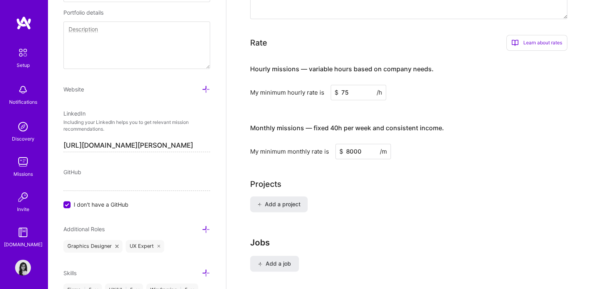
drag, startPoint x: 364, startPoint y: 140, endPoint x: 328, endPoint y: 142, distance: 35.7
click at [328, 144] on div "My minimum monthly rate is $ 8000 /m" at bounding box center [408, 151] width 317 height 15
type input "10000"
click at [360, 180] on div "Projects Add a project" at bounding box center [414, 200] width 329 height 44
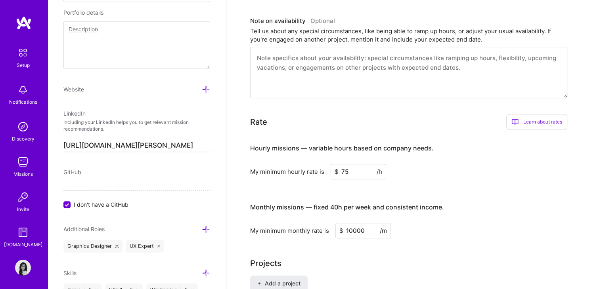
scroll to position [357, 0]
drag, startPoint x: 367, startPoint y: 216, endPoint x: 308, endPoint y: 236, distance: 61.4
click at [308, 236] on div "Complete your profile to take the first step in unlocking full [DOMAIN_NAME] ac…" at bounding box center [414, 25] width 329 height 683
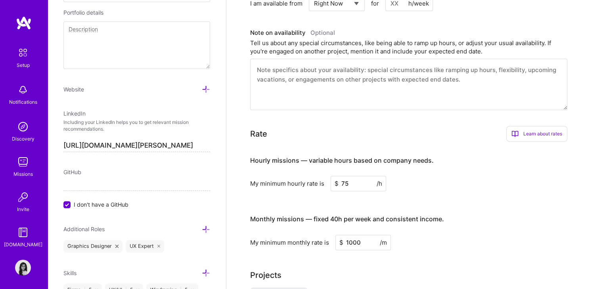
type input "10000"
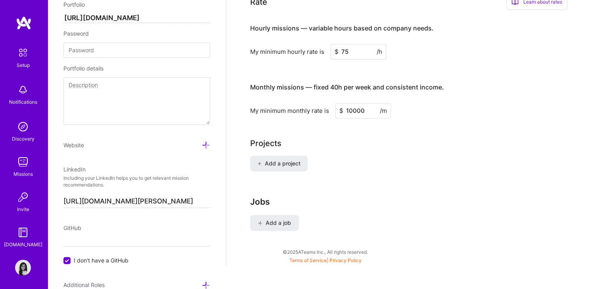
scroll to position [392, 0]
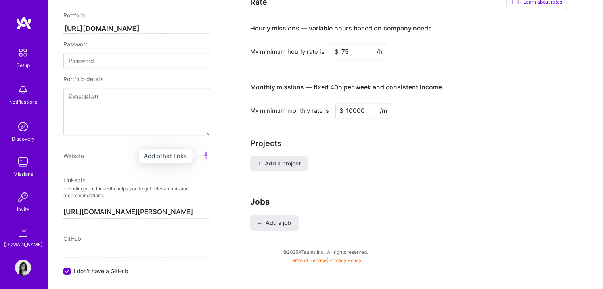
click at [202, 153] on icon at bounding box center [206, 156] width 8 height 8
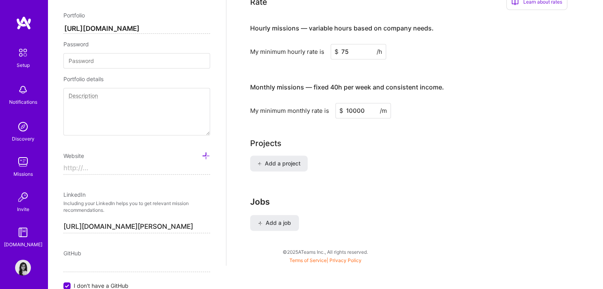
click at [133, 170] on input at bounding box center [136, 168] width 147 height 13
paste input "[URL][DOMAIN_NAME]"
type input "[URL][DOMAIN_NAME]"
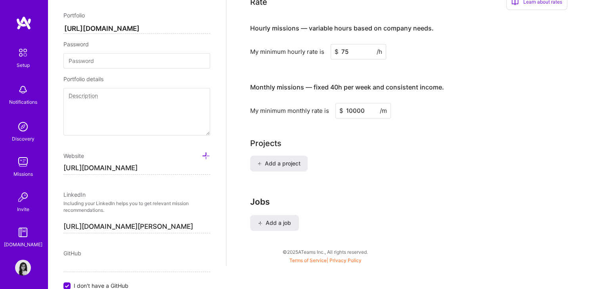
click at [396, 197] on h3 "Jobs" at bounding box center [414, 202] width 329 height 10
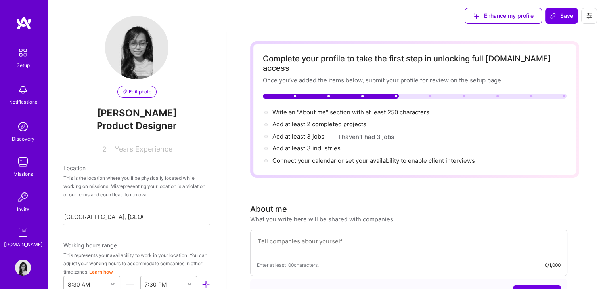
click at [554, 16] on icon at bounding box center [553, 16] width 6 height 6
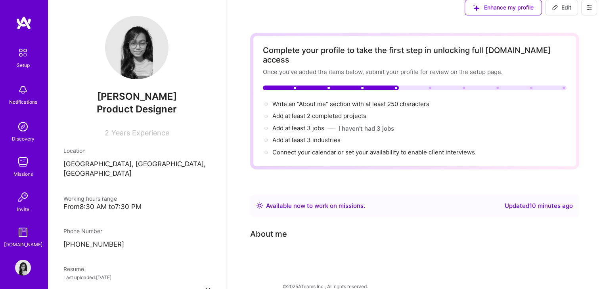
click at [552, 8] on icon at bounding box center [555, 7] width 6 height 6
select select "Right Now"
select select "IN"
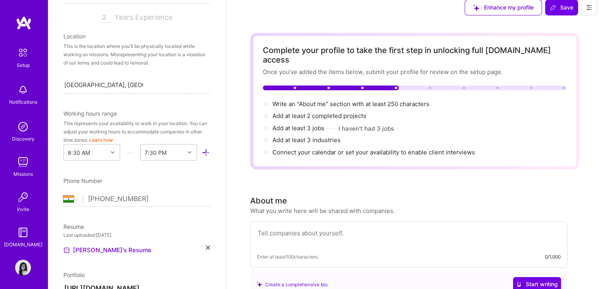
scroll to position [117, 0]
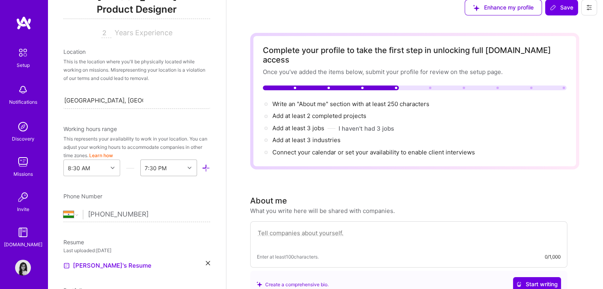
click at [185, 168] on div "7:30 PM" at bounding box center [168, 168] width 57 height 17
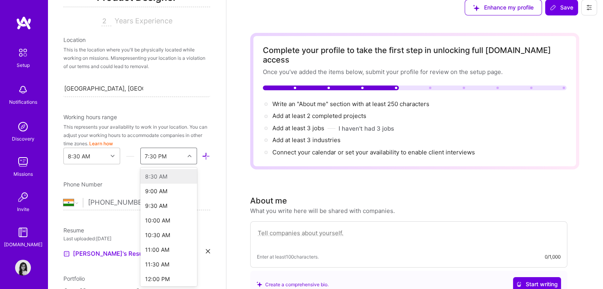
scroll to position [225, 0]
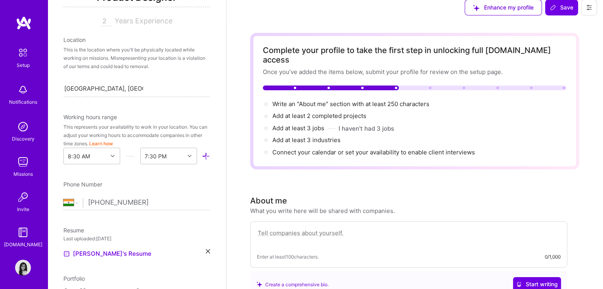
click at [128, 171] on div "Edit photo [PERSON_NAME] Product Designer 2 Years Experience Location This is t…" at bounding box center [137, 144] width 178 height 289
click at [563, 10] on span "Save" at bounding box center [561, 8] width 23 height 8
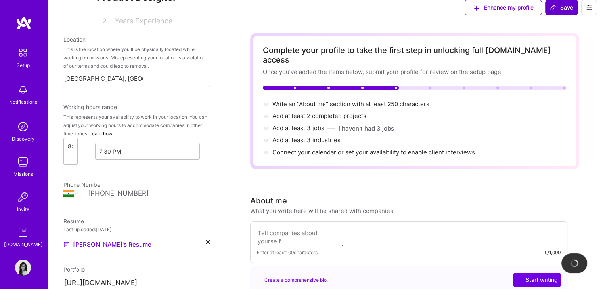
scroll to position [112, 0]
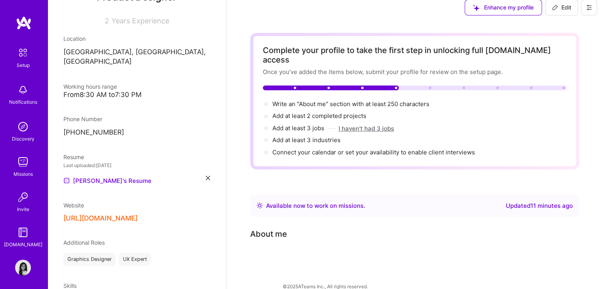
click at [352, 124] on button "I haven't had 3 jobs" at bounding box center [365, 128] width 55 height 8
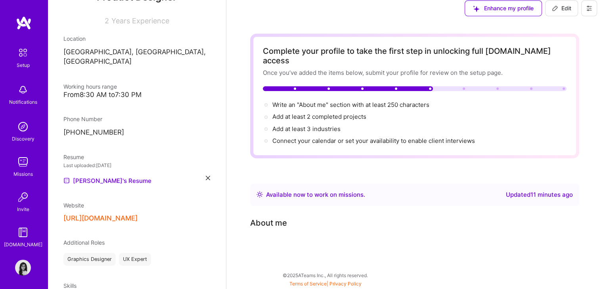
scroll to position [0, 0]
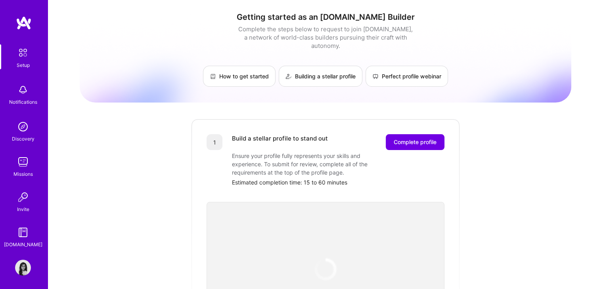
click at [18, 54] on img at bounding box center [23, 52] width 17 height 17
click at [22, 92] on img at bounding box center [23, 90] width 16 height 16
click at [17, 128] on img at bounding box center [23, 127] width 16 height 16
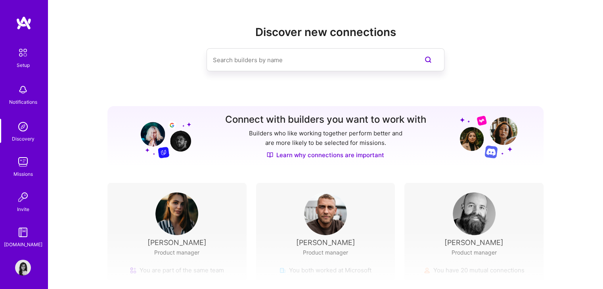
click at [18, 163] on img at bounding box center [23, 162] width 16 height 16
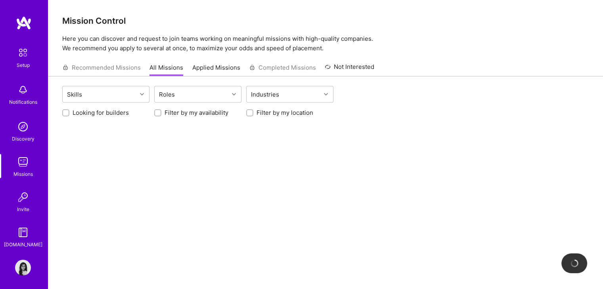
click at [18, 59] on img at bounding box center [23, 52] width 17 height 17
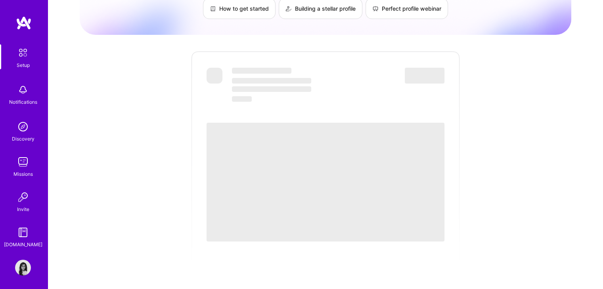
scroll to position [79, 0]
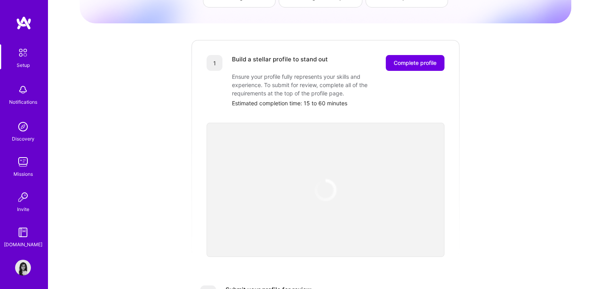
click at [428, 59] on span "Complete profile" at bounding box center [415, 63] width 43 height 8
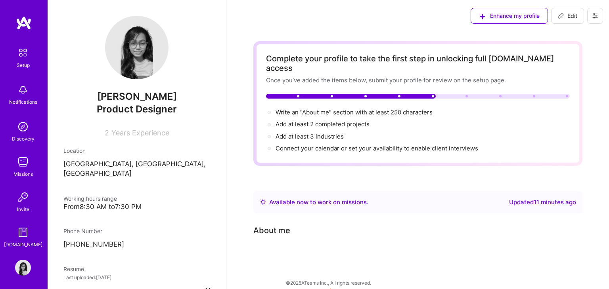
click at [566, 19] on span "Edit" at bounding box center [567, 16] width 19 height 8
select select "IN"
select select "Right Now"
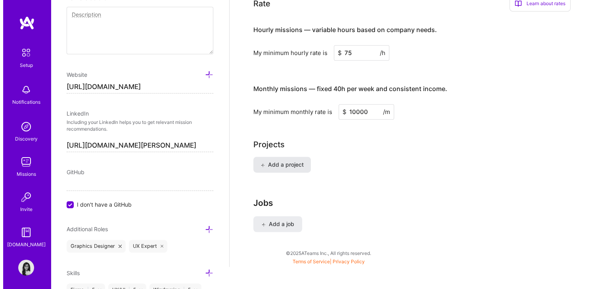
scroll to position [465, 0]
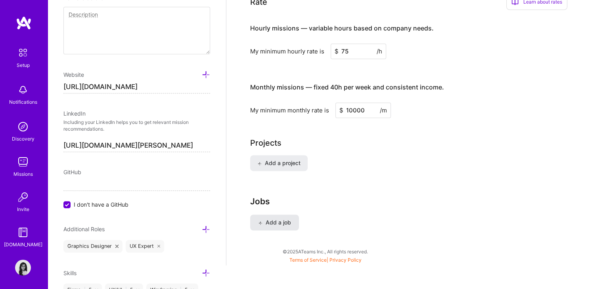
click at [275, 219] on span "Add a job" at bounding box center [274, 223] width 33 height 8
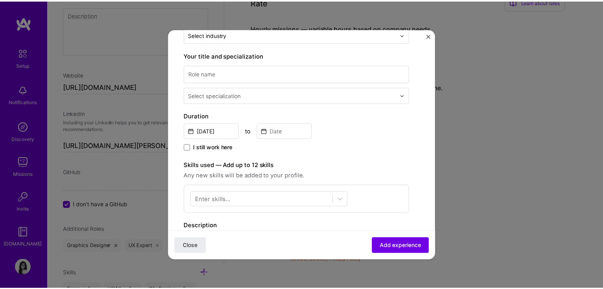
scroll to position [0, 0]
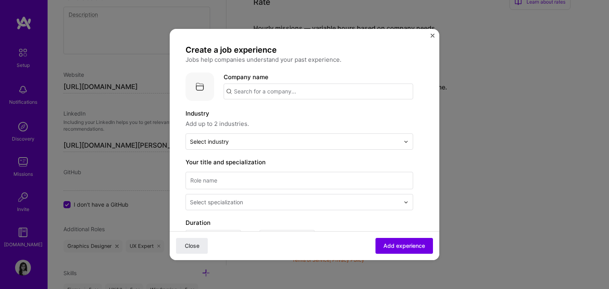
click at [430, 34] on img "Close" at bounding box center [432, 36] width 4 height 4
